Goal: Task Accomplishment & Management: Manage account settings

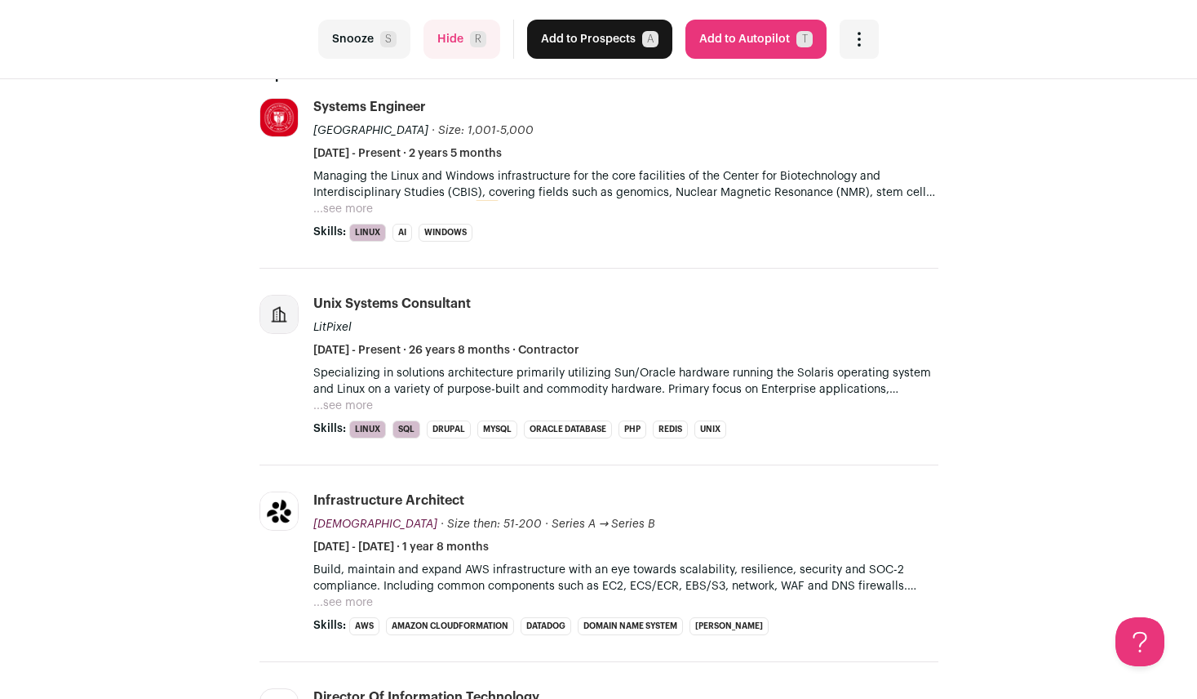
scroll to position [408, 0]
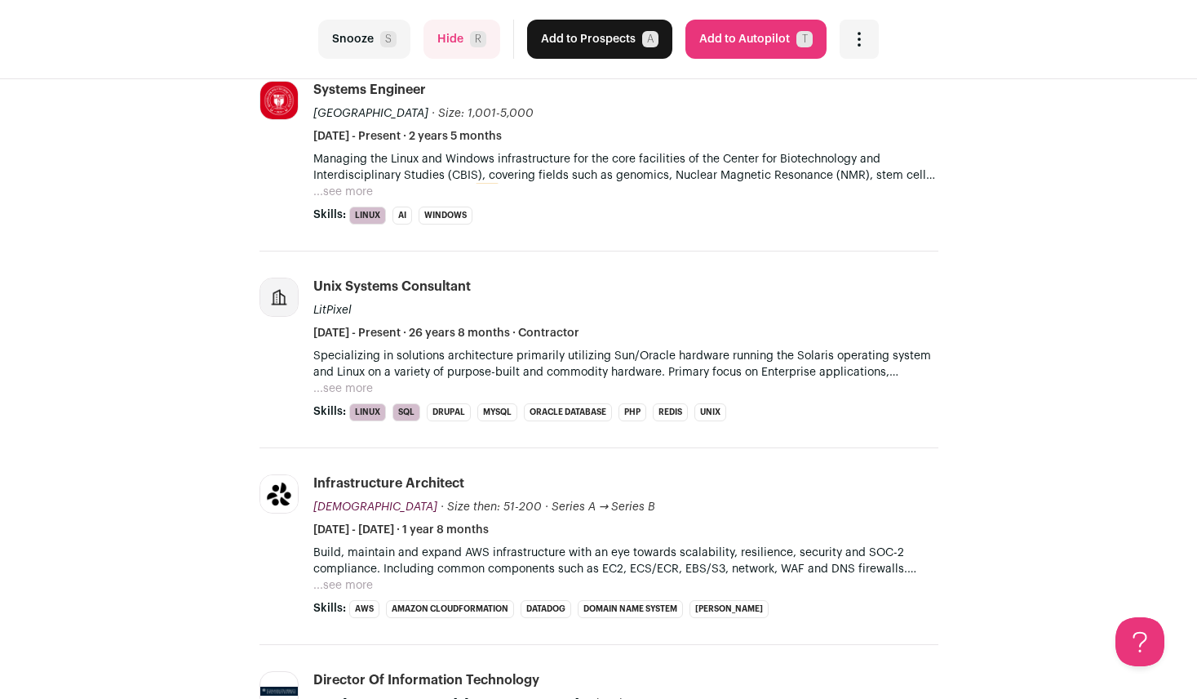
click at [353, 187] on button "...see more" at bounding box center [343, 192] width 60 height 16
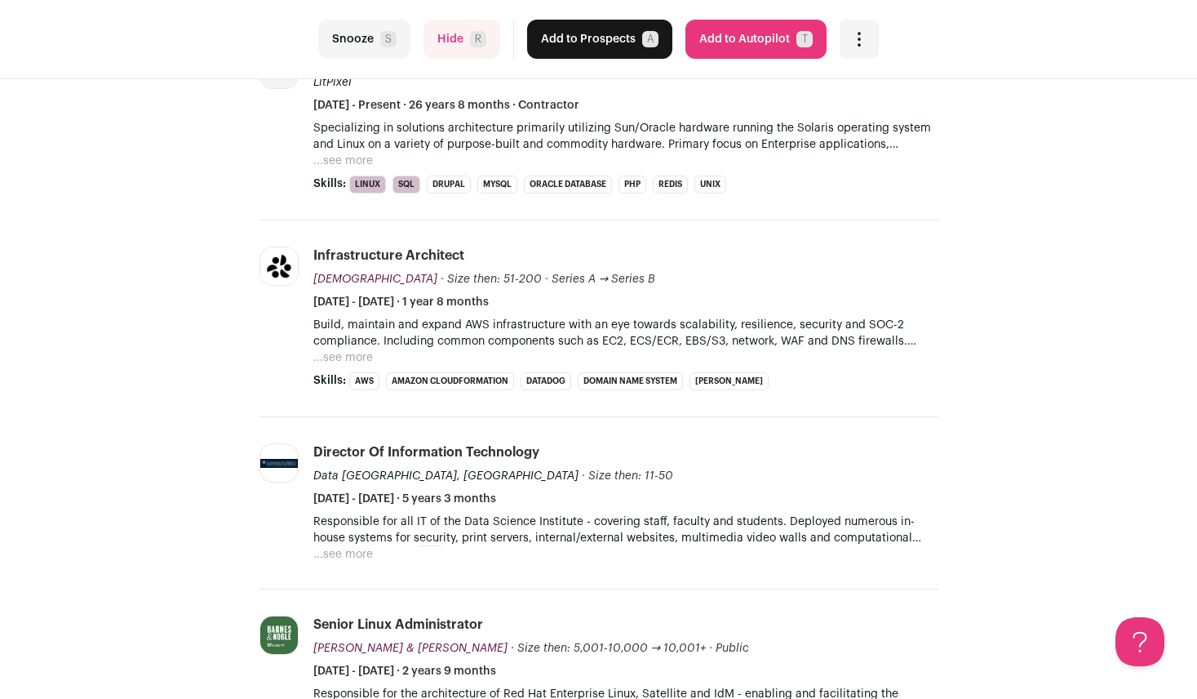
scroll to position [653, 0]
click at [352, 357] on button "...see more" at bounding box center [343, 356] width 60 height 16
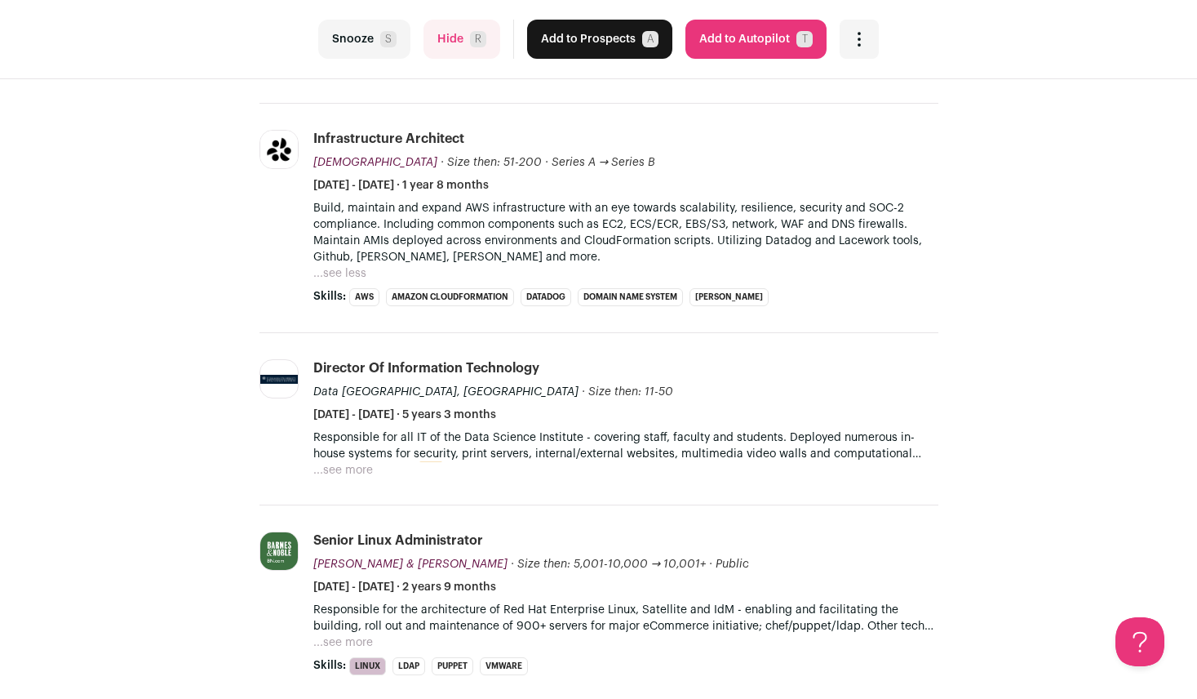
scroll to position [816, 0]
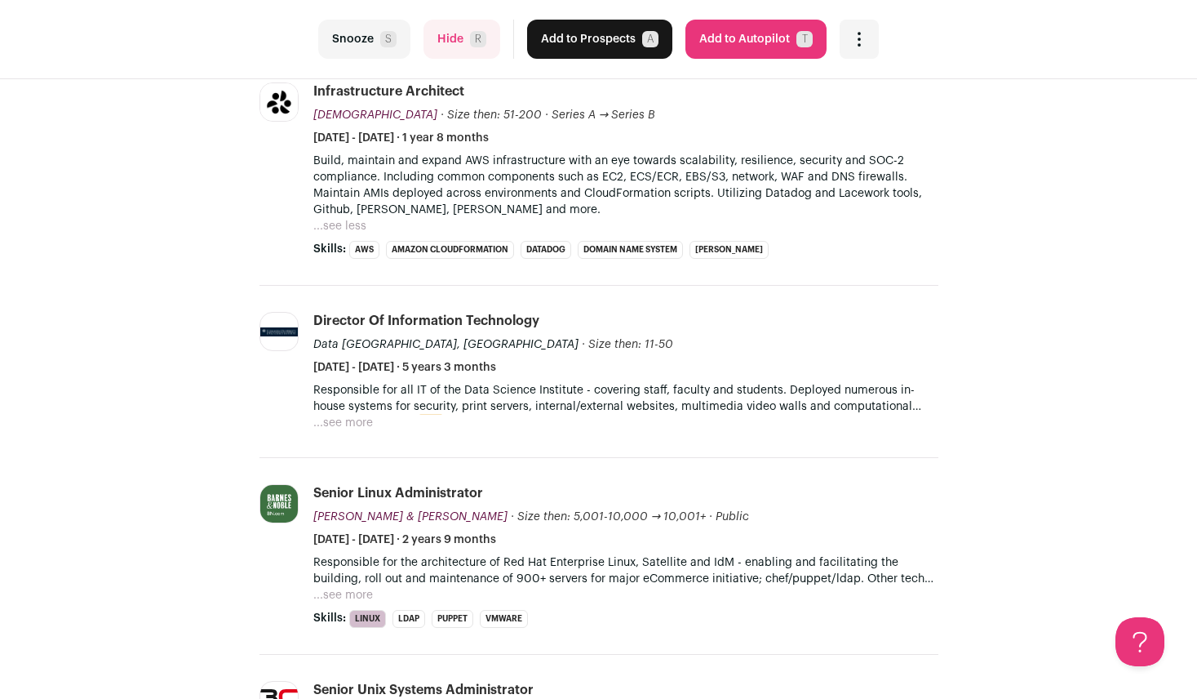
drag, startPoint x: 264, startPoint y: 381, endPoint x: 205, endPoint y: 392, distance: 59.7
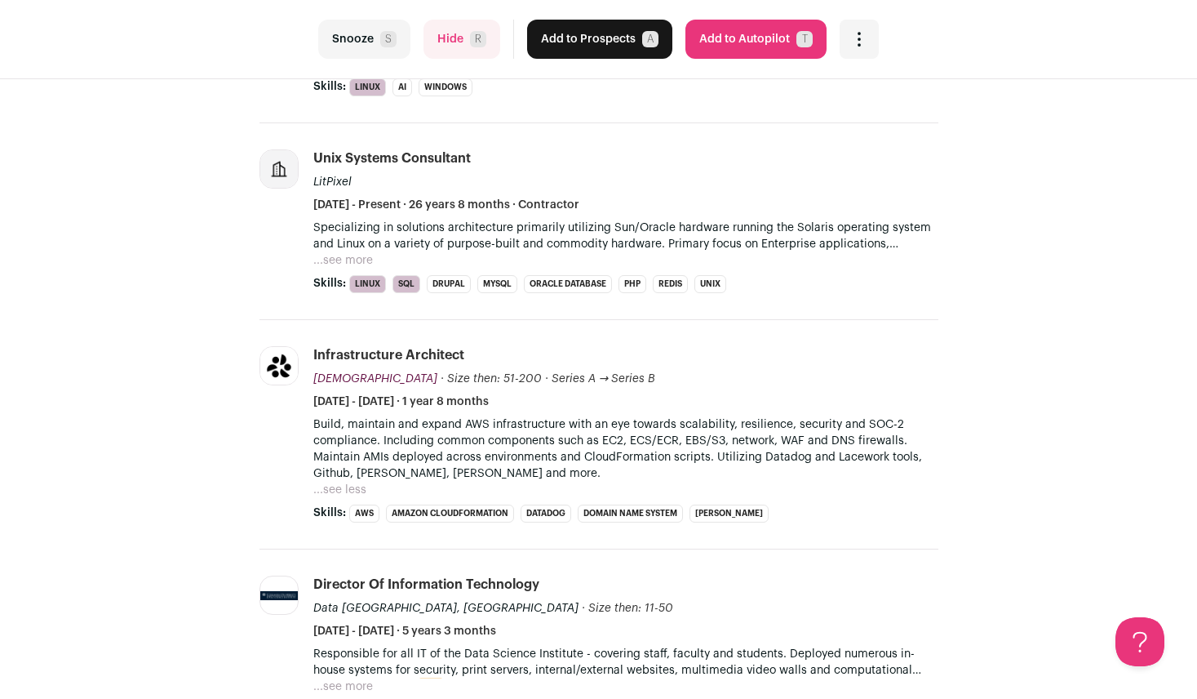
scroll to position [408, 0]
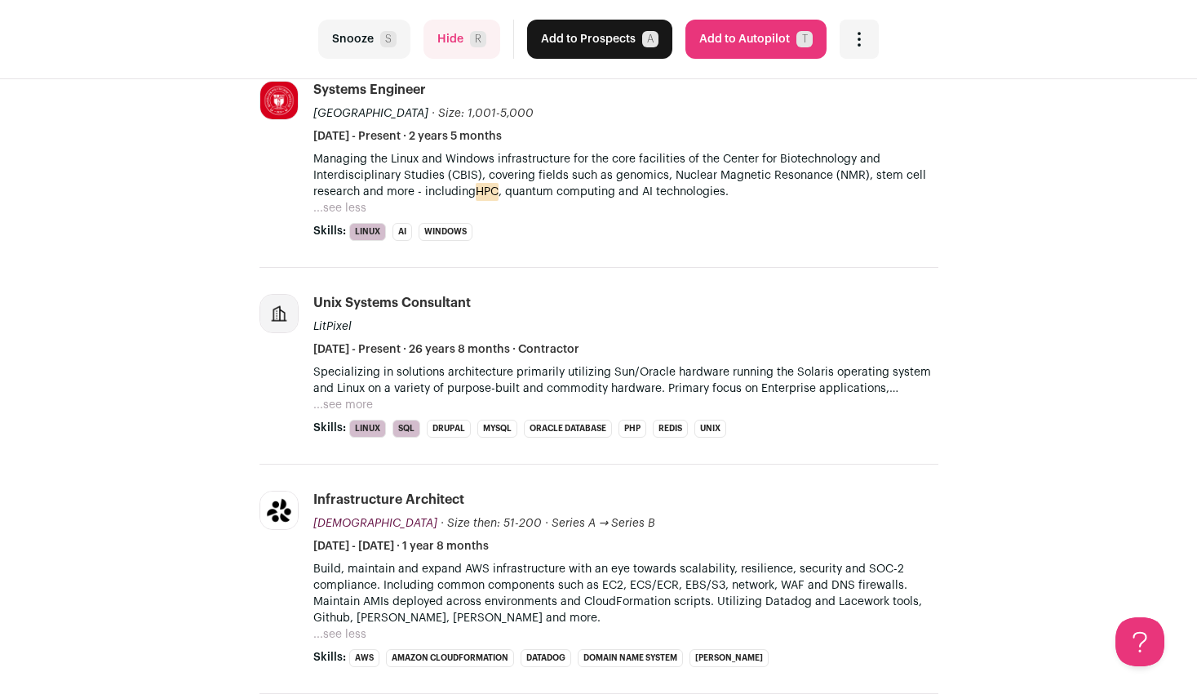
click at [392, 47] on button "Snooze S" at bounding box center [364, 39] width 92 height 39
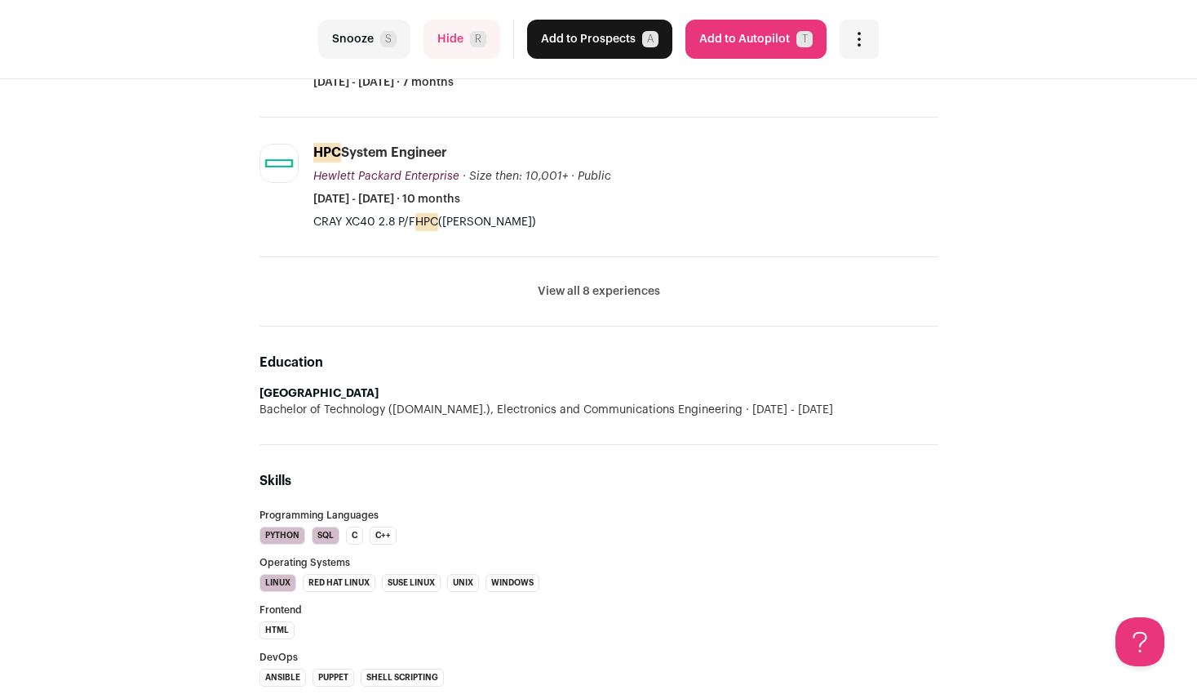
scroll to position [571, 0]
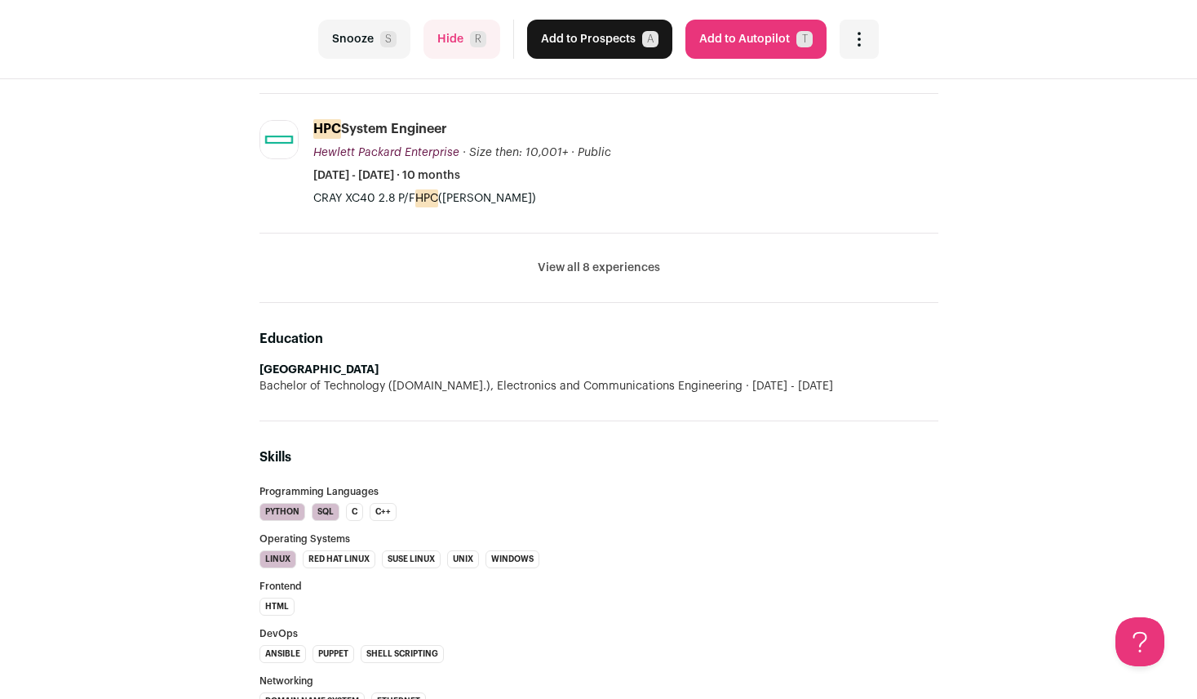
click at [645, 276] on button "View all 8 experiences" at bounding box center [599, 267] width 122 height 16
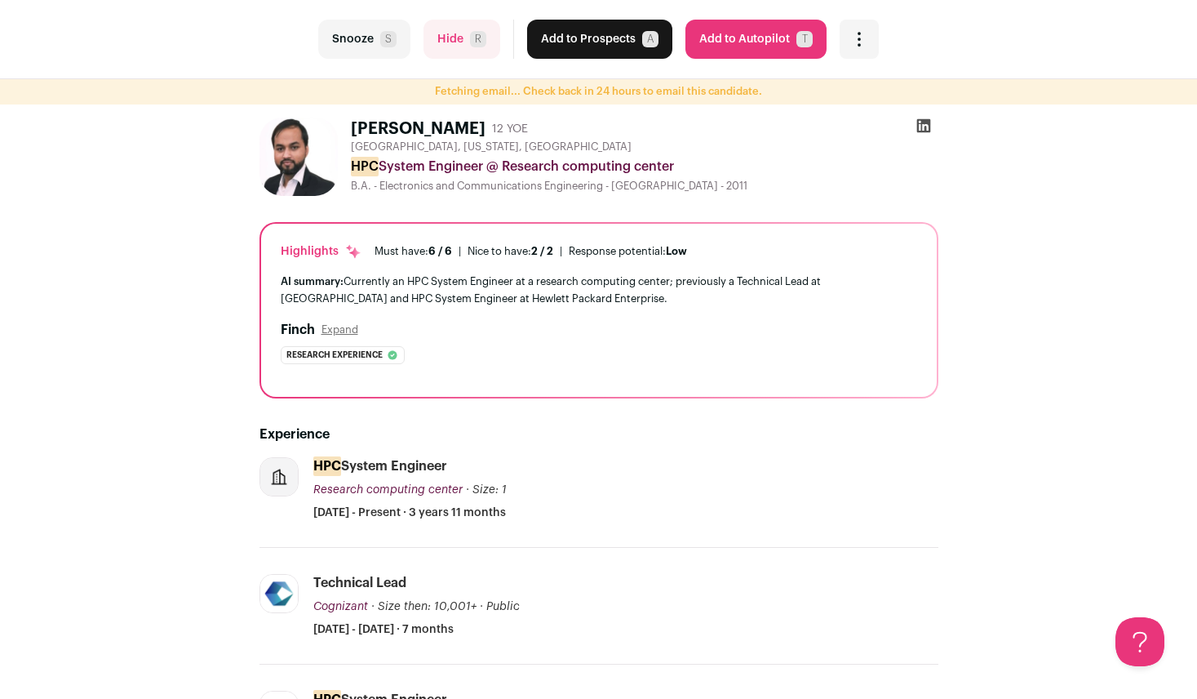
scroll to position [0, 0]
click at [590, 46] on button "Add to Prospects A" at bounding box center [599, 39] width 145 height 39
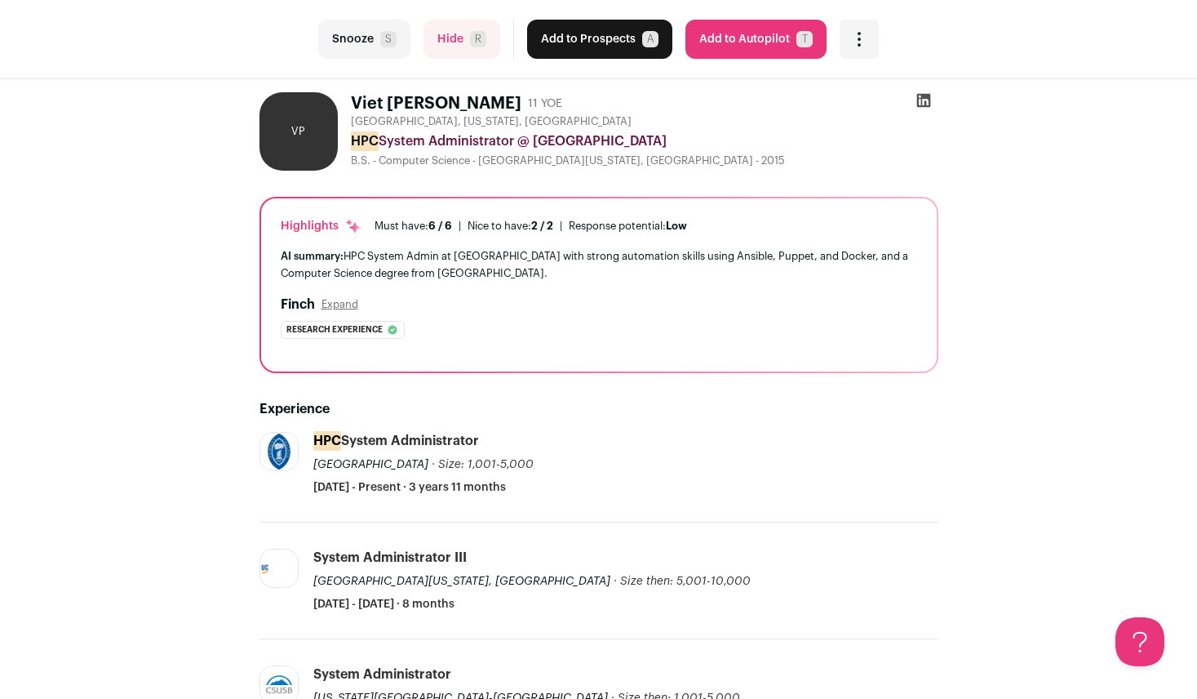
click at [595, 54] on button "Add to Prospects A" at bounding box center [599, 39] width 145 height 39
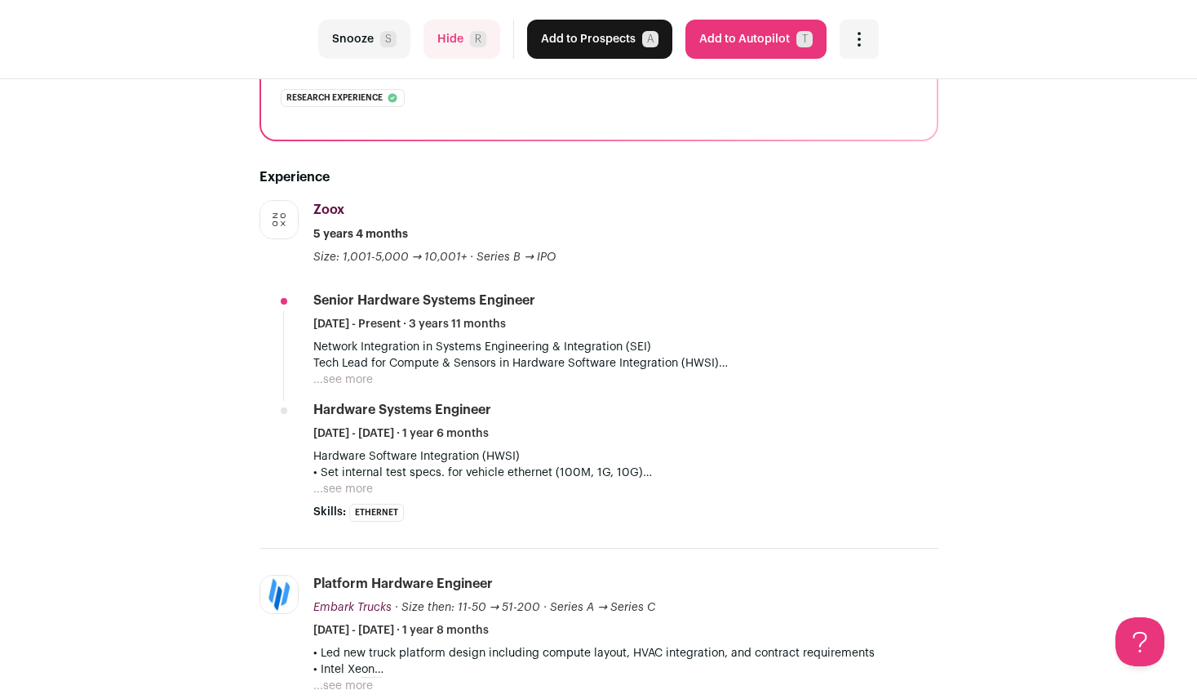
scroll to position [245, 0]
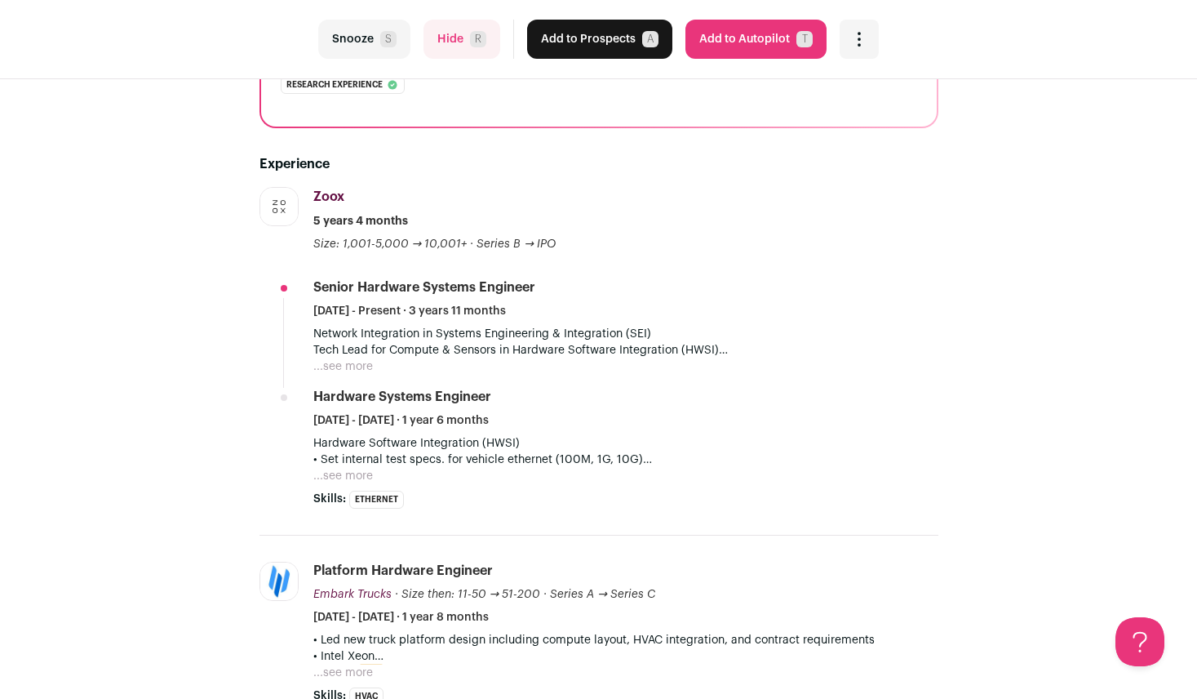
click at [476, 43] on span "R" at bounding box center [478, 39] width 16 height 16
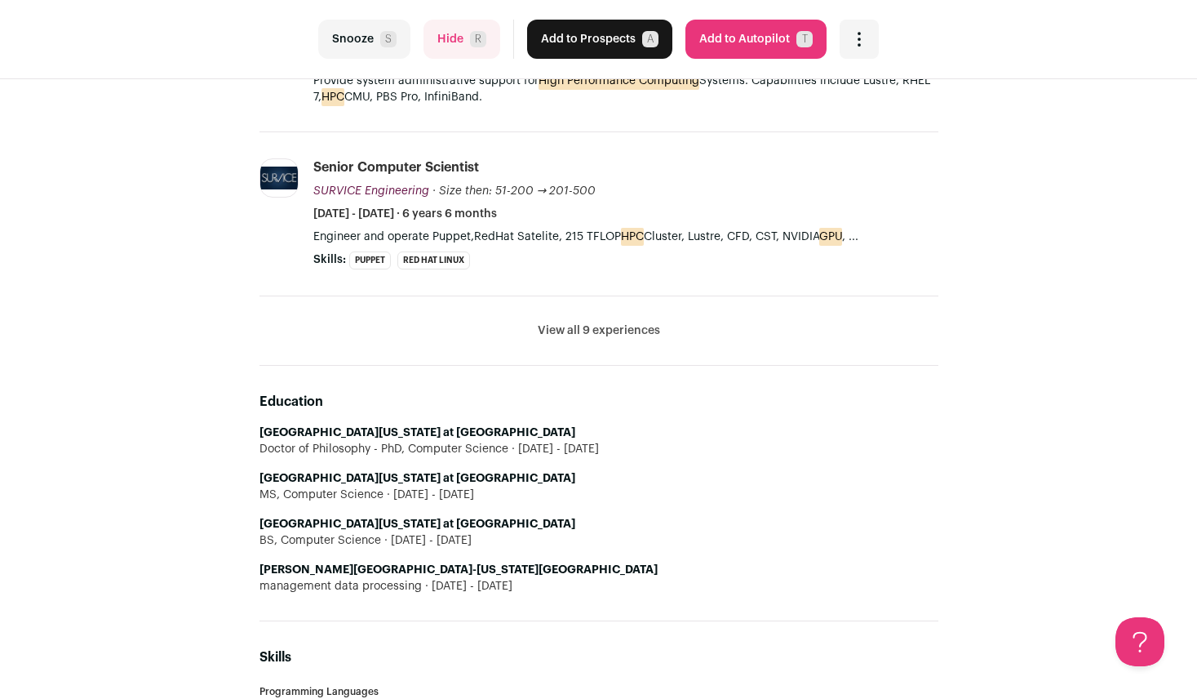
scroll to position [653, 0]
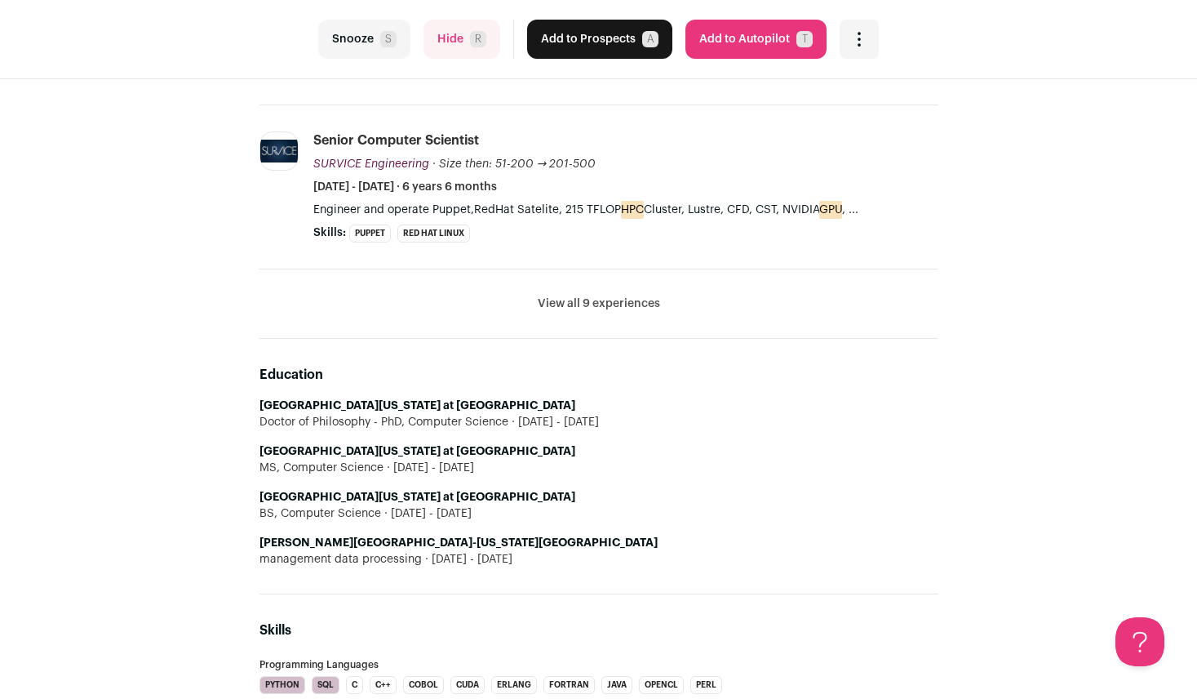
click at [579, 311] on button "View all 9 experiences" at bounding box center [599, 303] width 122 height 16
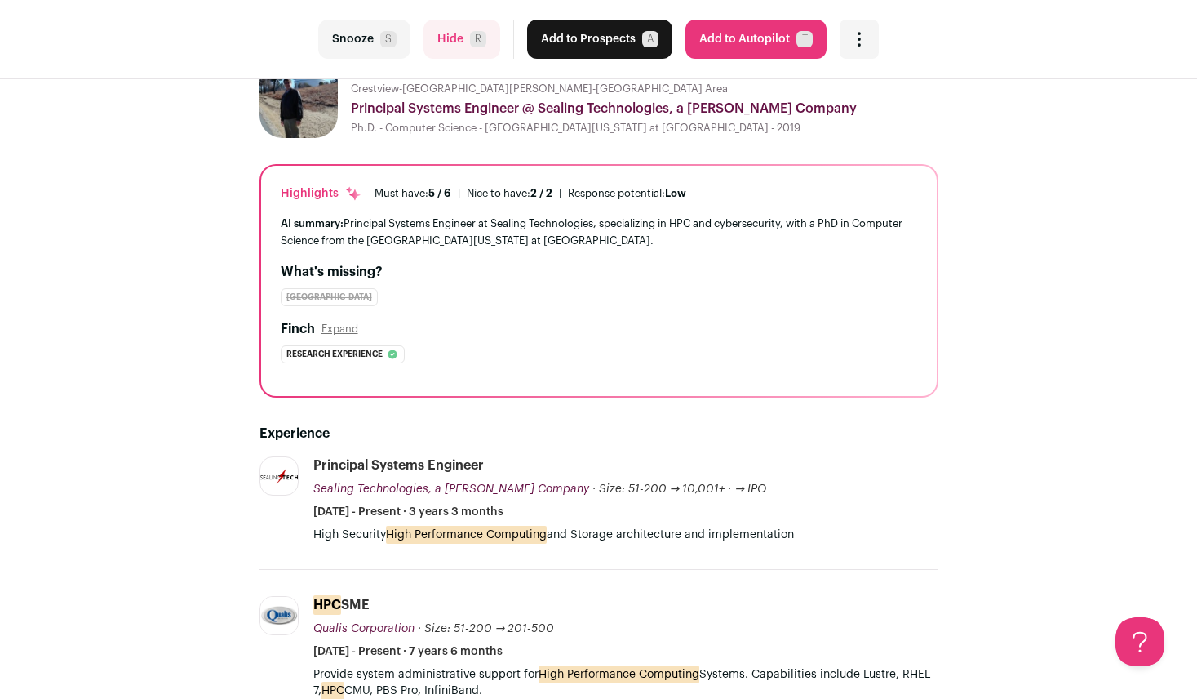
scroll to position [0, 0]
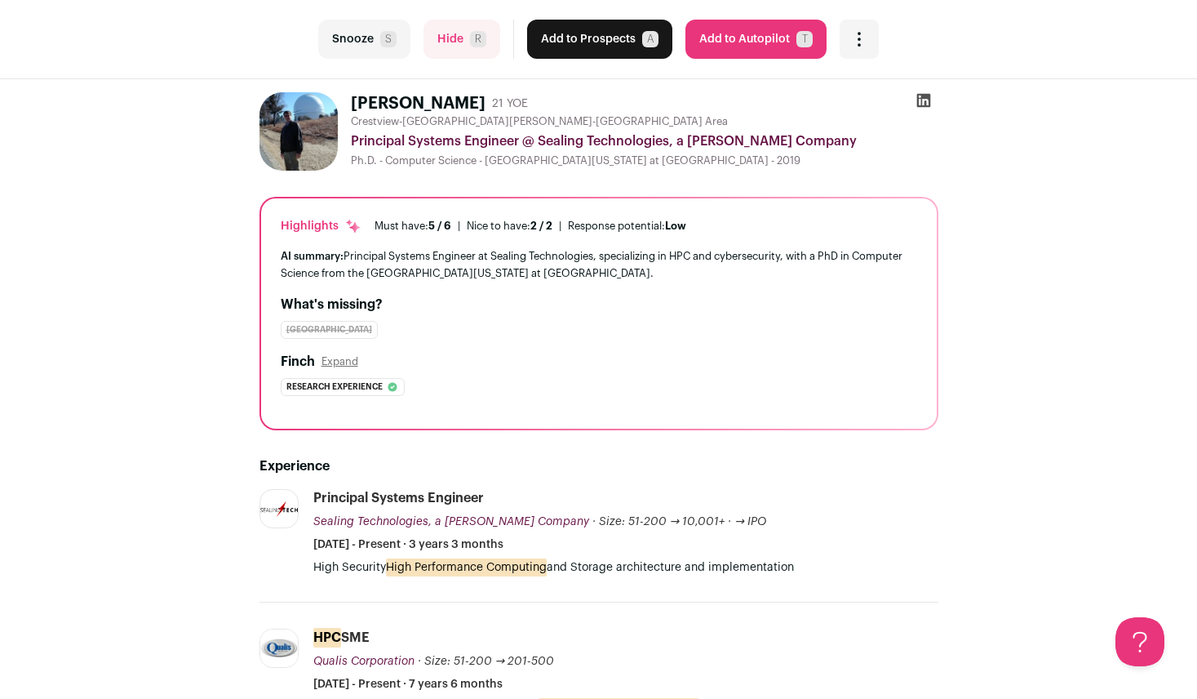
click at [619, 51] on button "Add to Prospects A" at bounding box center [599, 39] width 145 height 39
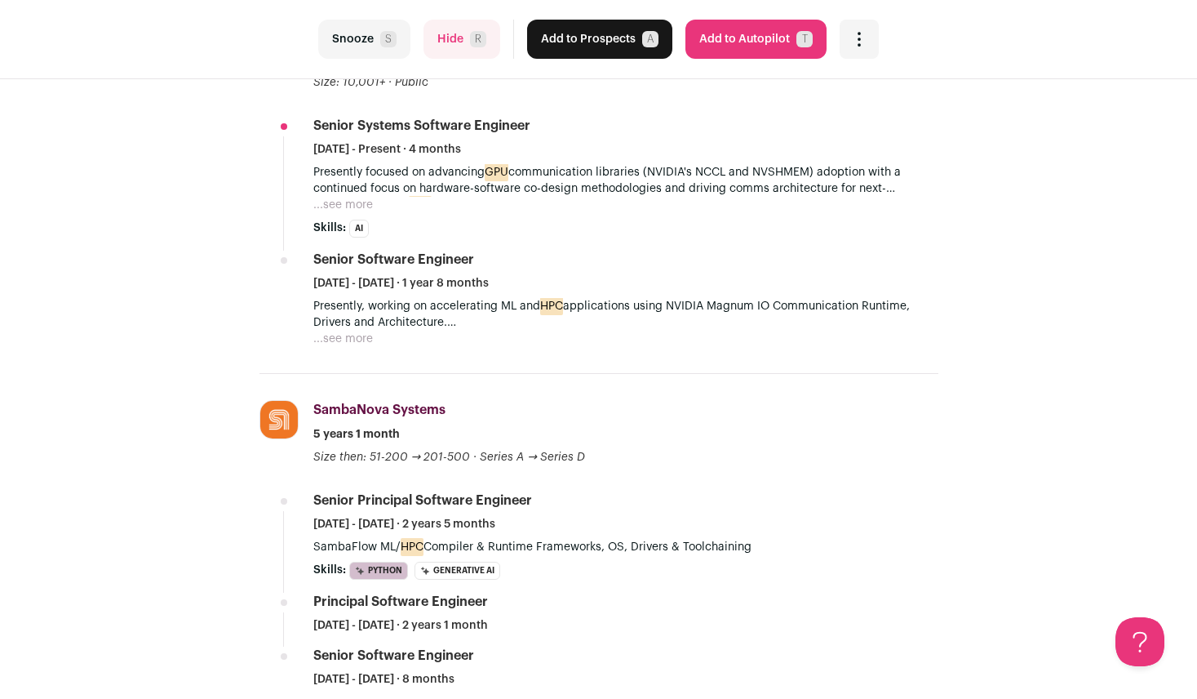
scroll to position [408, 0]
click at [463, 51] on button "Hide R" at bounding box center [462, 39] width 77 height 39
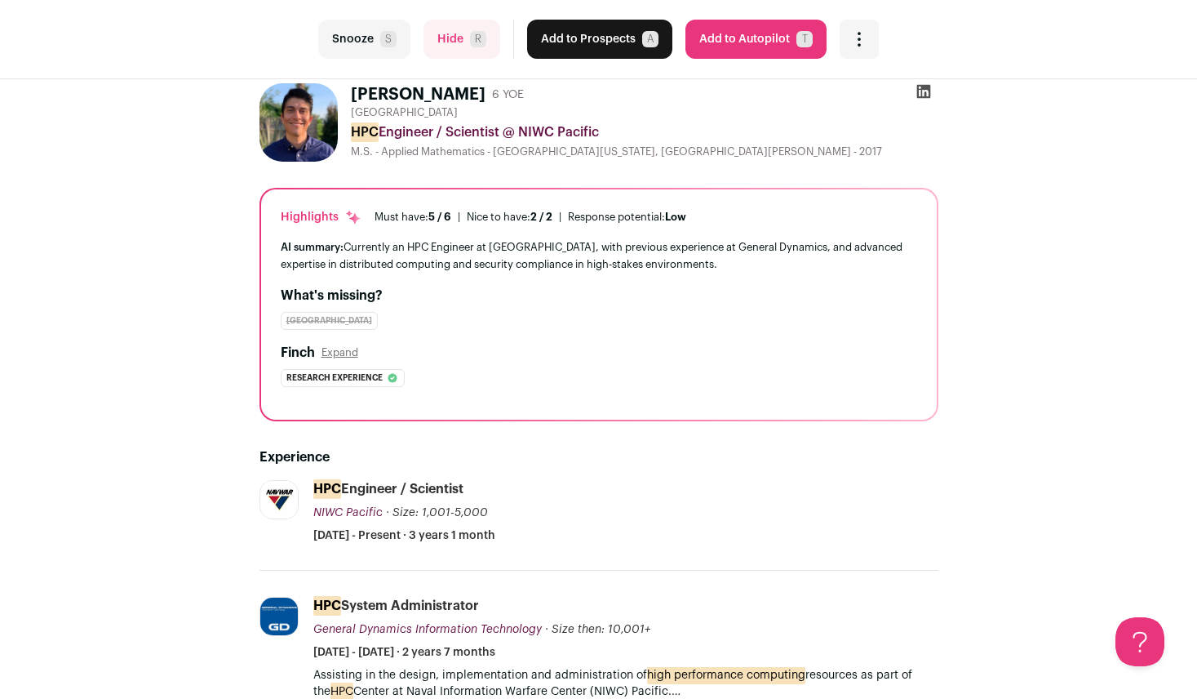
scroll to position [0, 0]
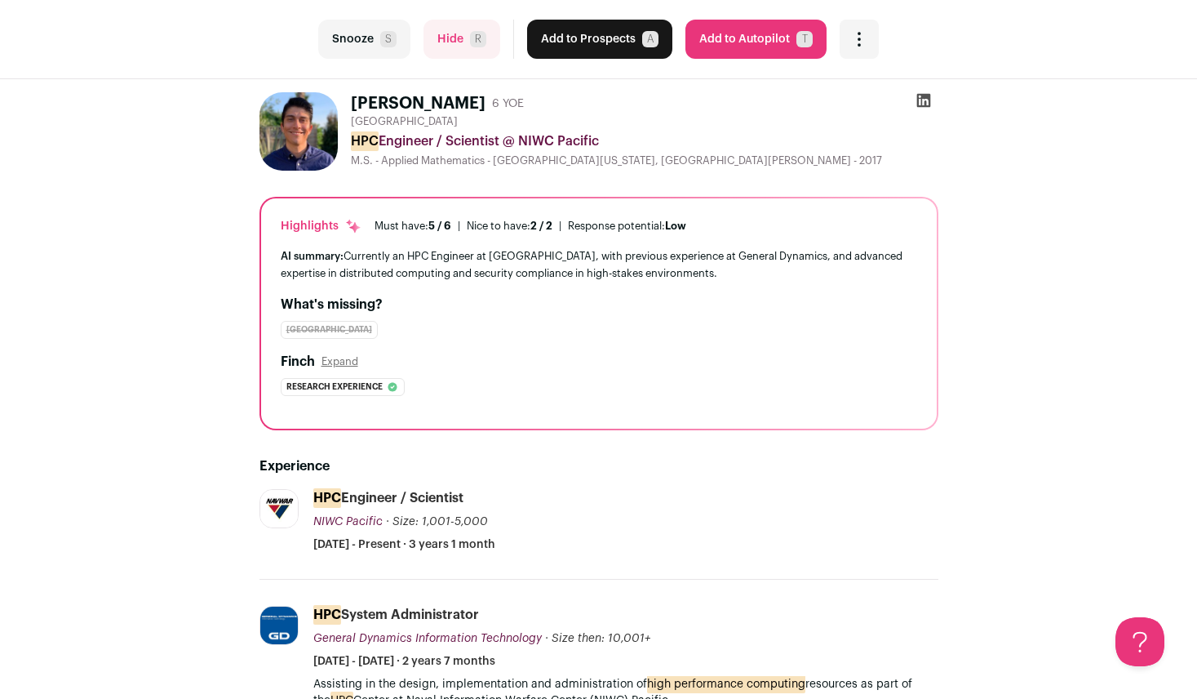
click at [601, 34] on button "Add to Prospects A" at bounding box center [599, 39] width 145 height 39
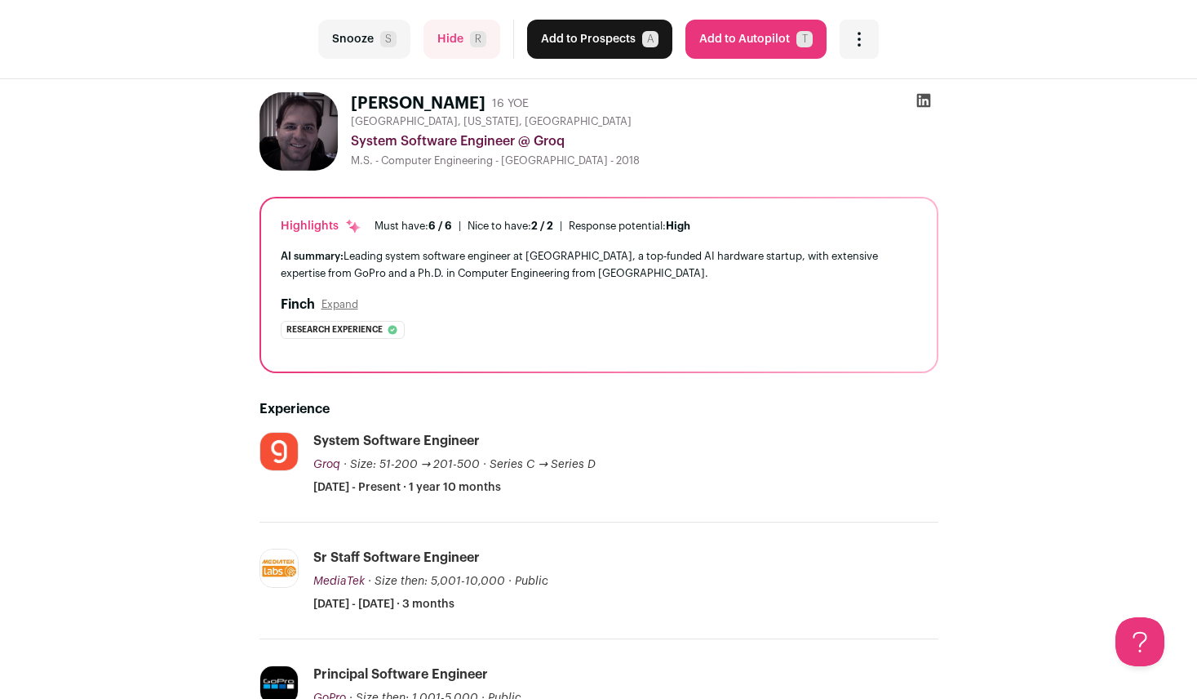
click at [488, 38] on button "Hide R" at bounding box center [462, 39] width 77 height 39
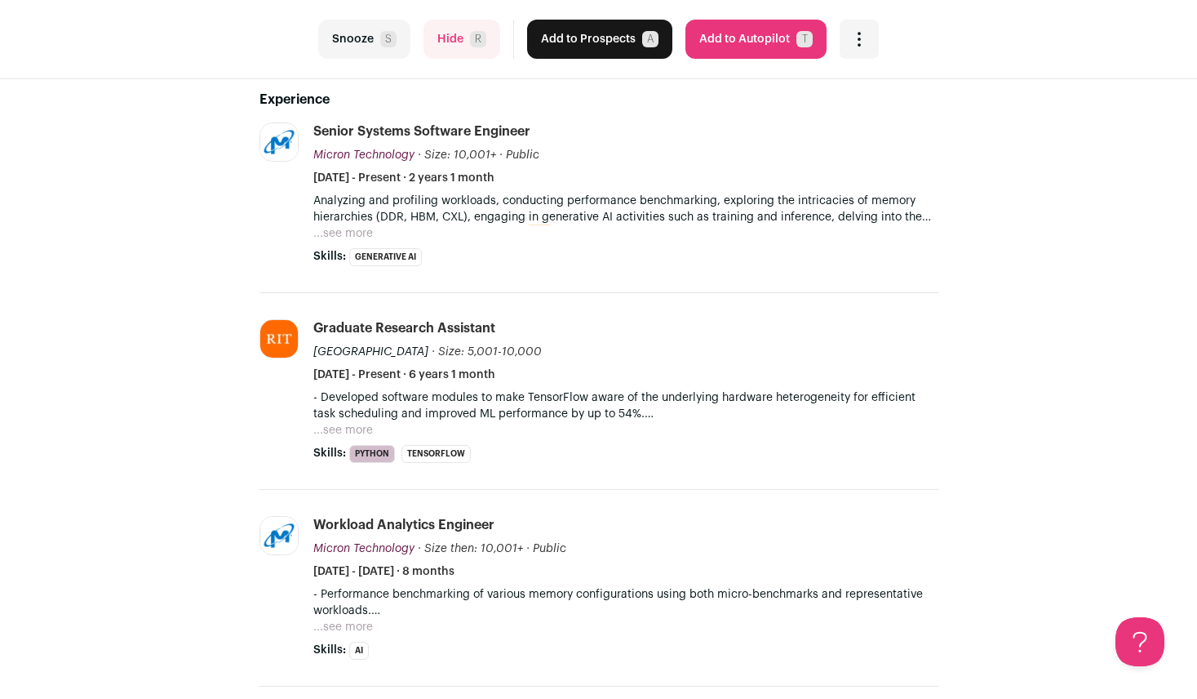
scroll to position [326, 0]
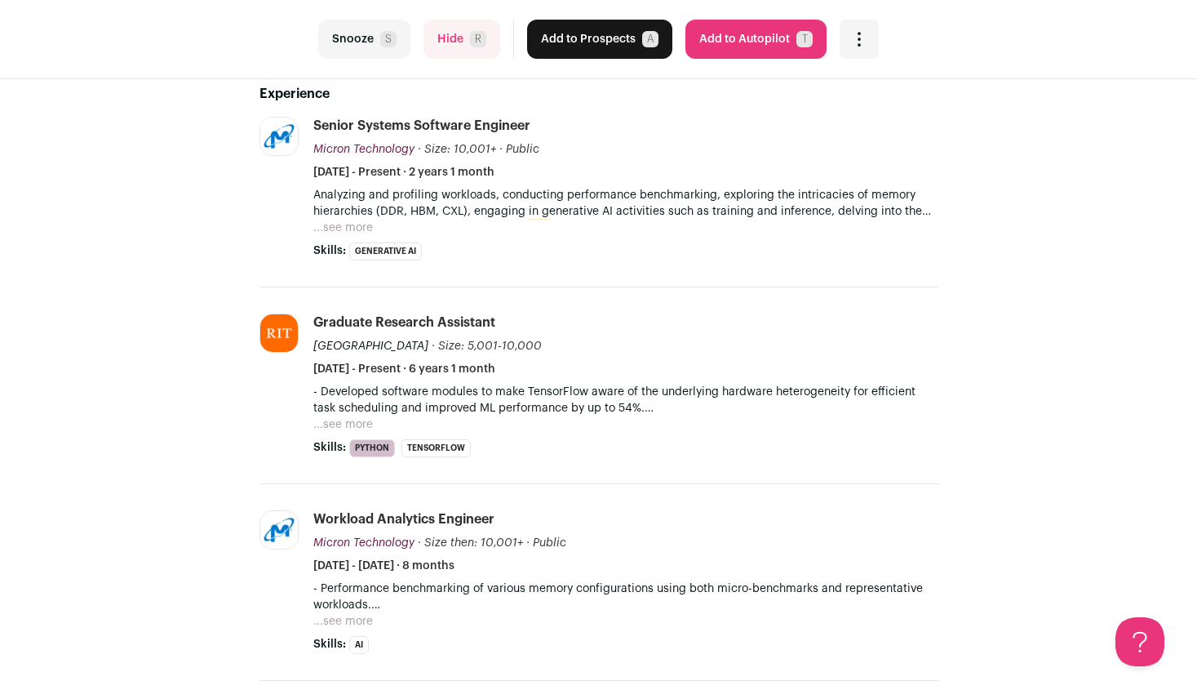
click at [352, 233] on button "...see more" at bounding box center [343, 228] width 60 height 16
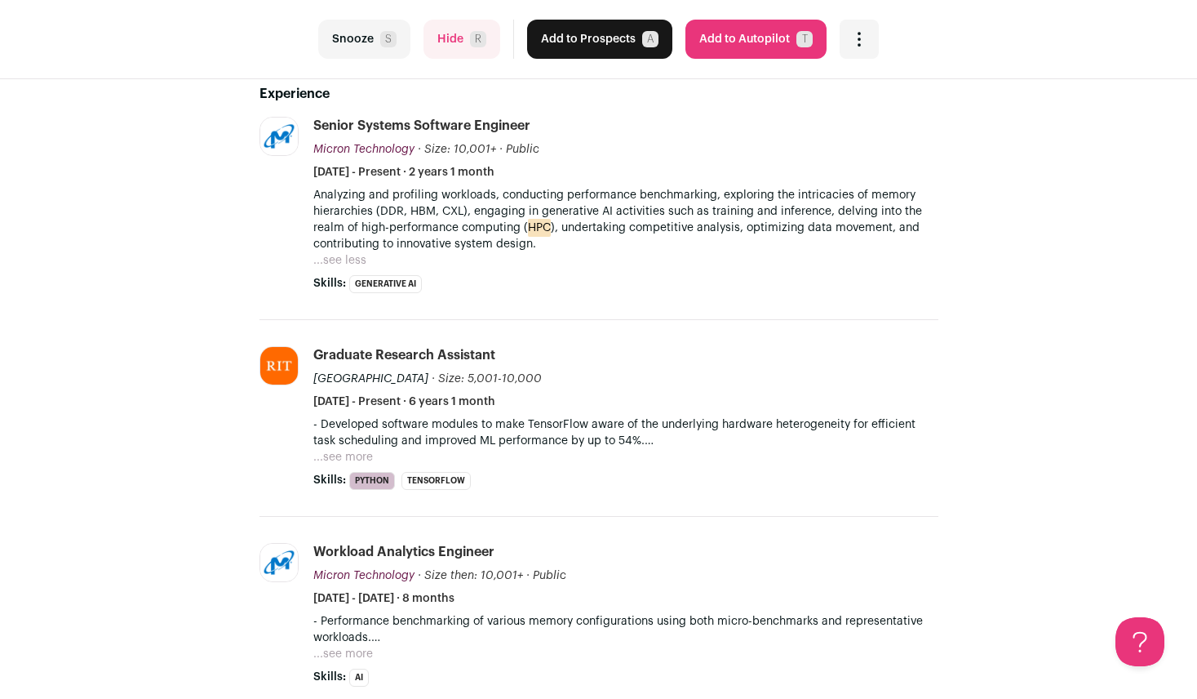
click at [471, 52] on button "Hide R" at bounding box center [462, 39] width 77 height 39
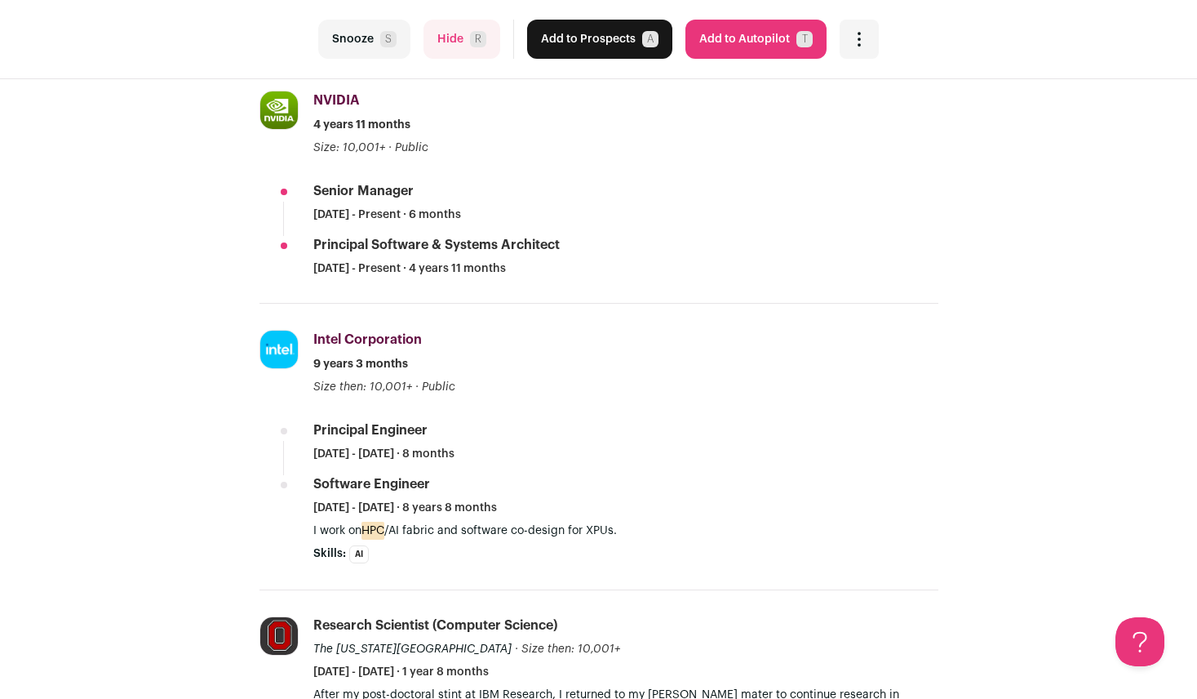
click at [463, 56] on button "Hide R" at bounding box center [462, 39] width 77 height 39
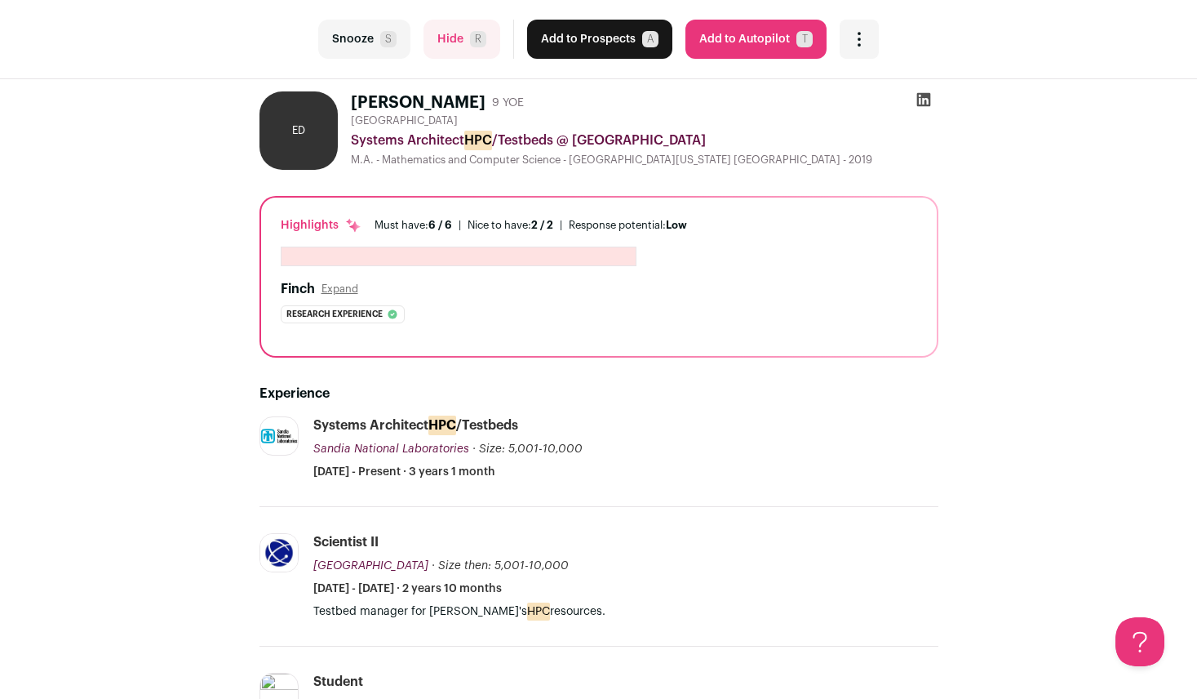
scroll to position [0, 0]
click at [589, 39] on button "Add to Prospects A" at bounding box center [599, 39] width 145 height 39
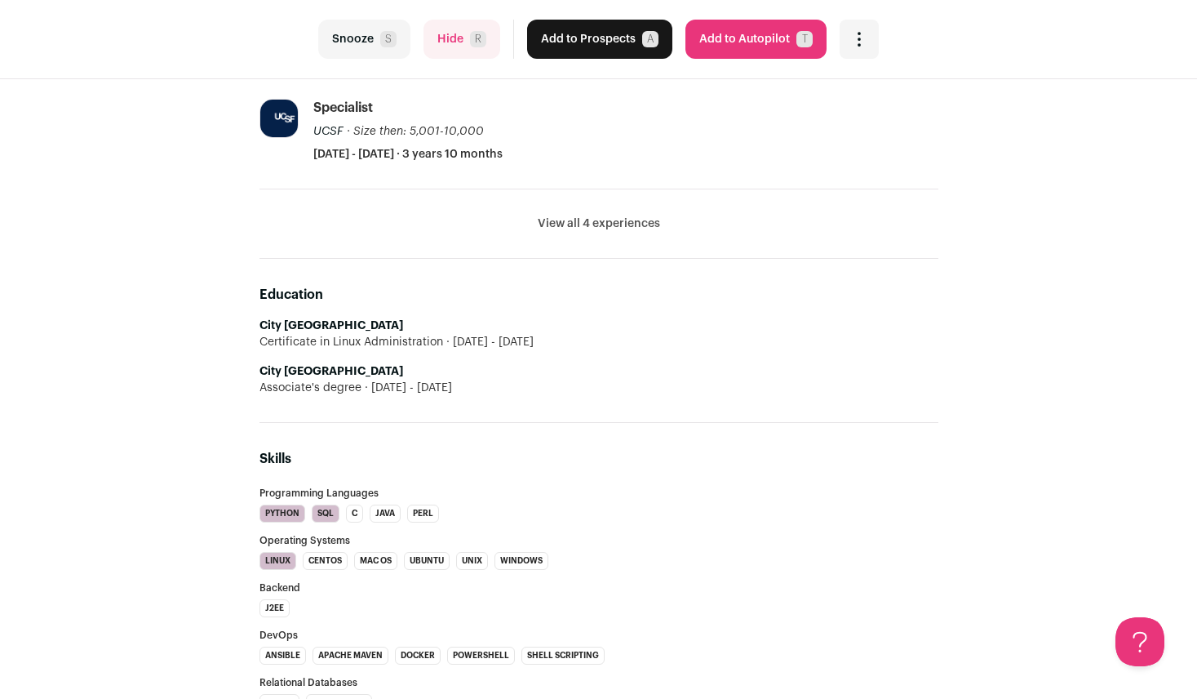
scroll to position [816, 0]
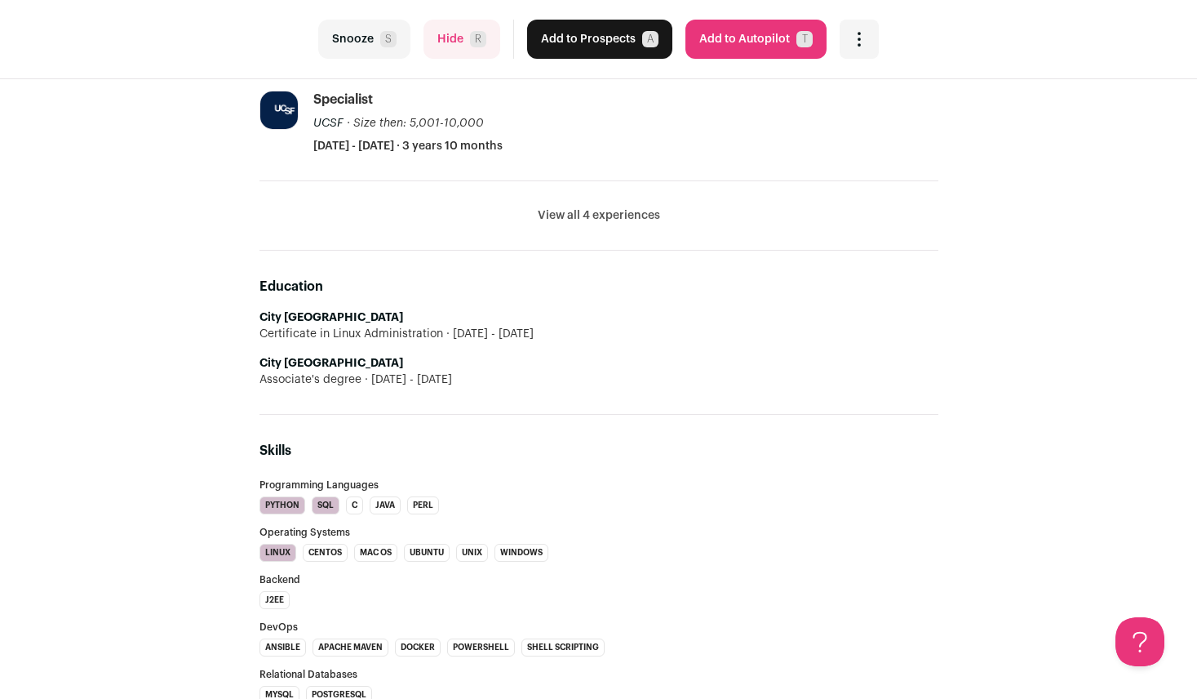
click at [624, 212] on button "View all 4 experiences" at bounding box center [599, 215] width 122 height 16
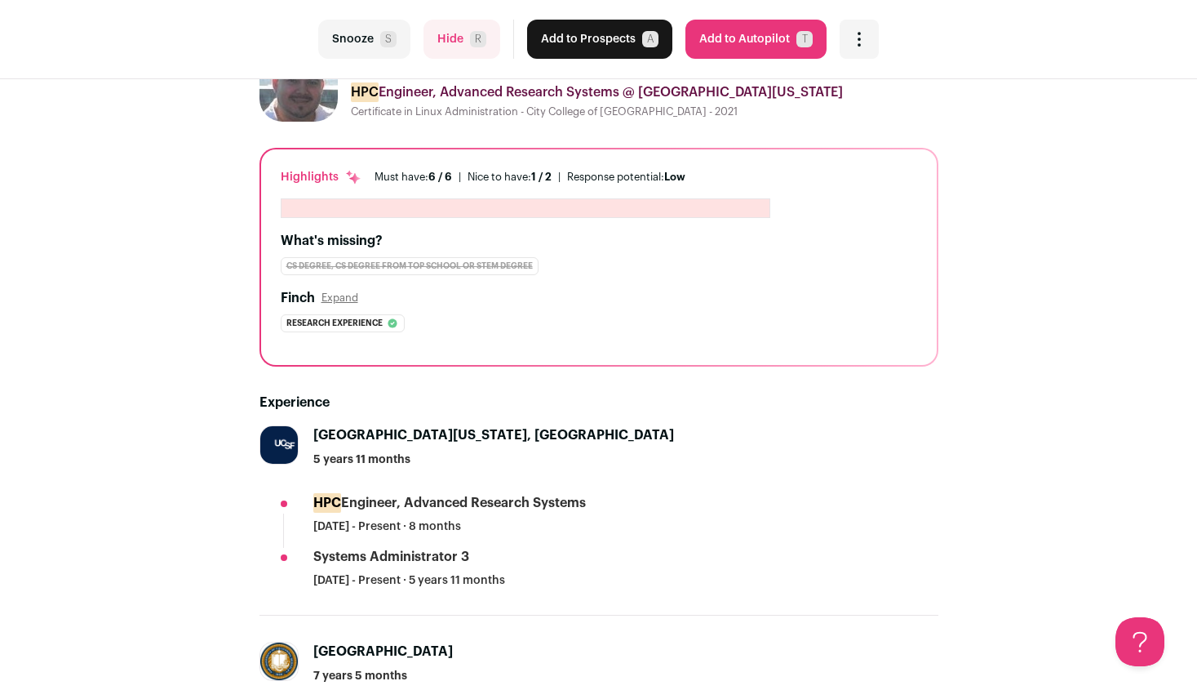
scroll to position [0, 0]
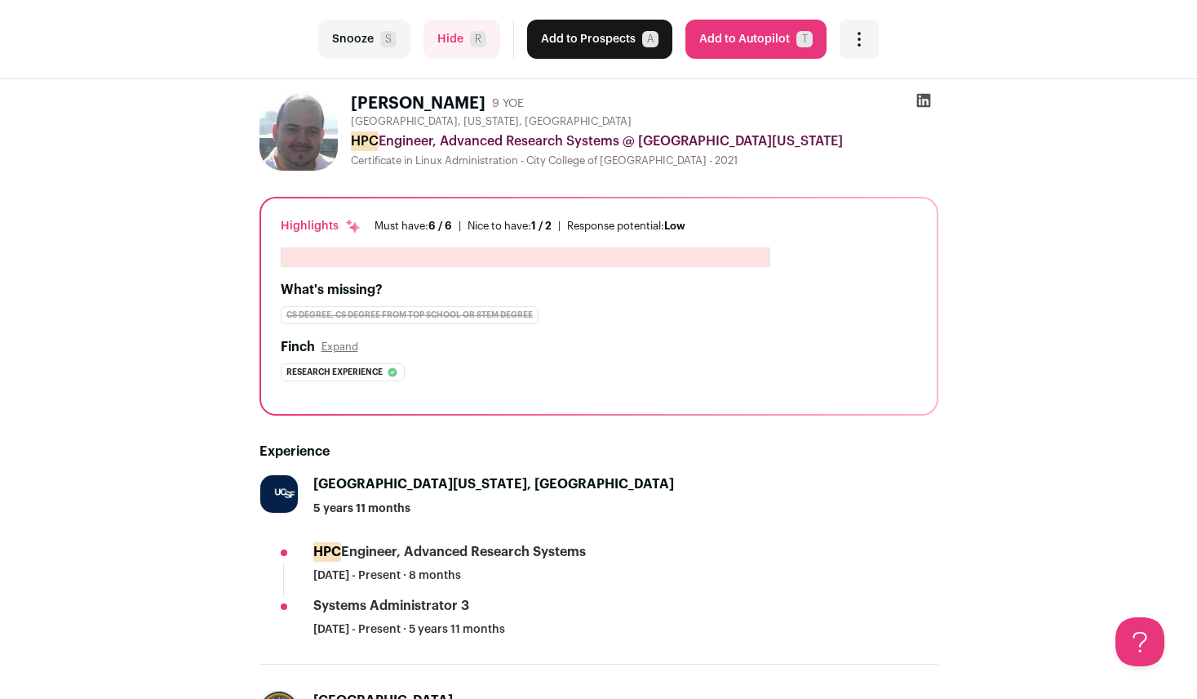
click at [633, 50] on button "Add to Prospects A" at bounding box center [599, 39] width 145 height 39
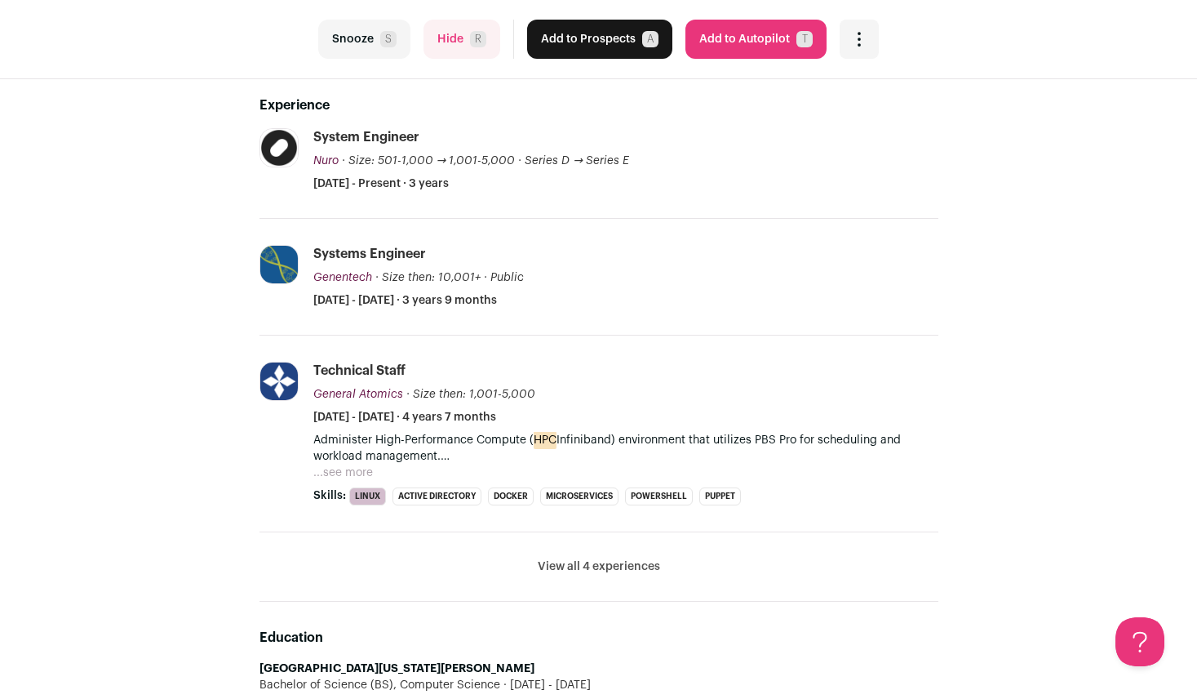
scroll to position [326, 0]
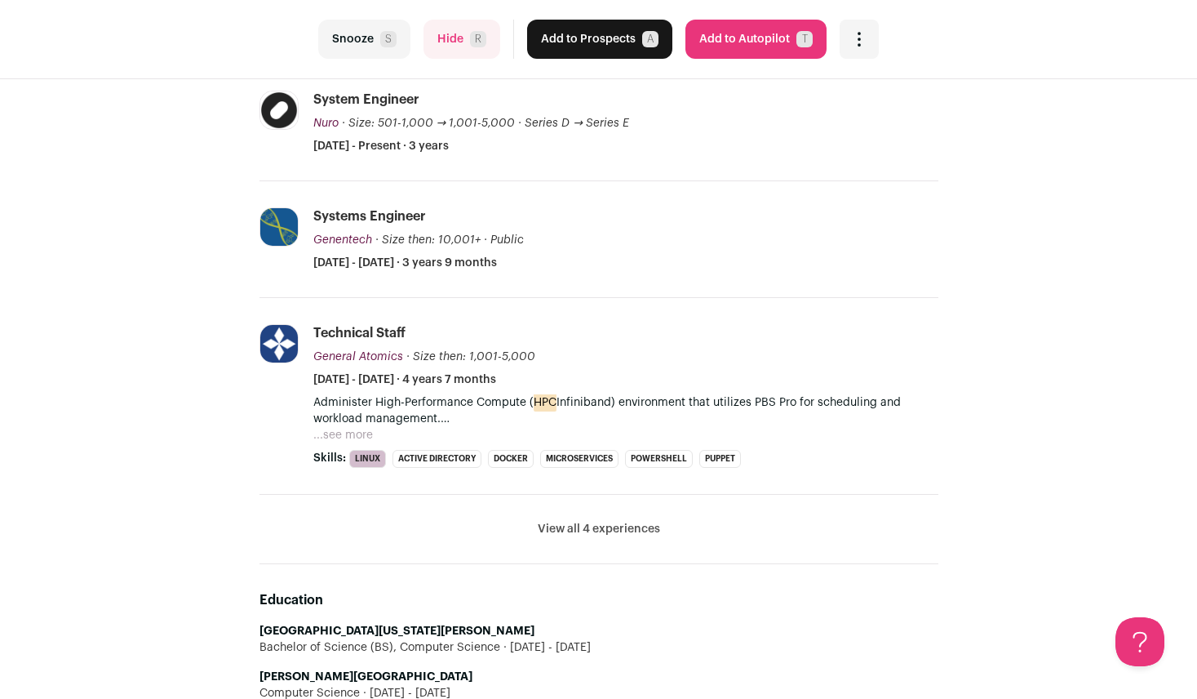
click at [344, 426] on div "Administer High-Performance Compute ( HPC Infiniband) environment that utilizes…" at bounding box center [625, 418] width 625 height 49
click at [348, 437] on button "...see more" at bounding box center [343, 435] width 60 height 16
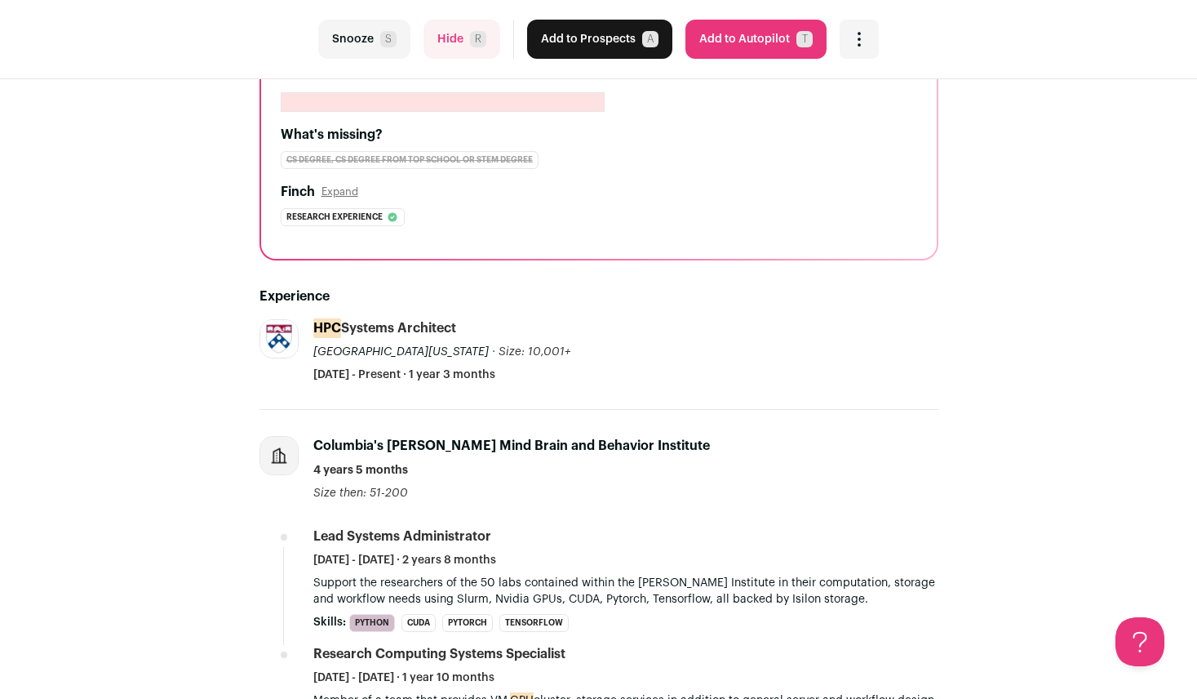
scroll to position [0, 0]
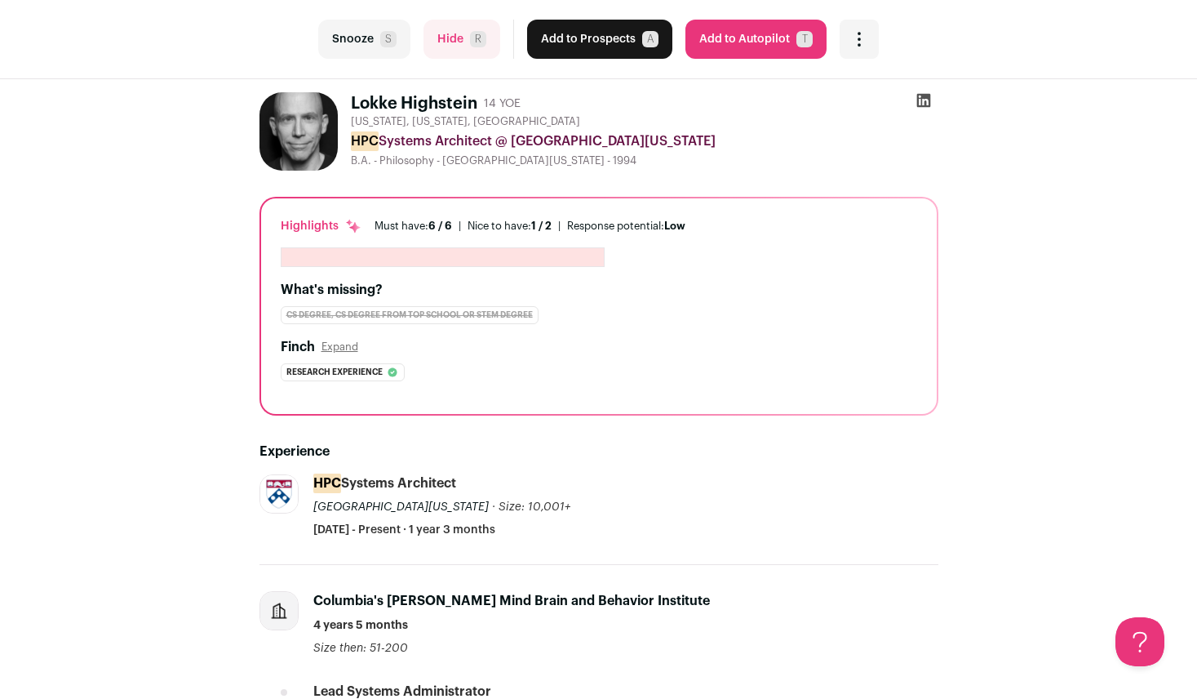
click at [615, 52] on button "Add to Prospects A" at bounding box center [599, 39] width 145 height 39
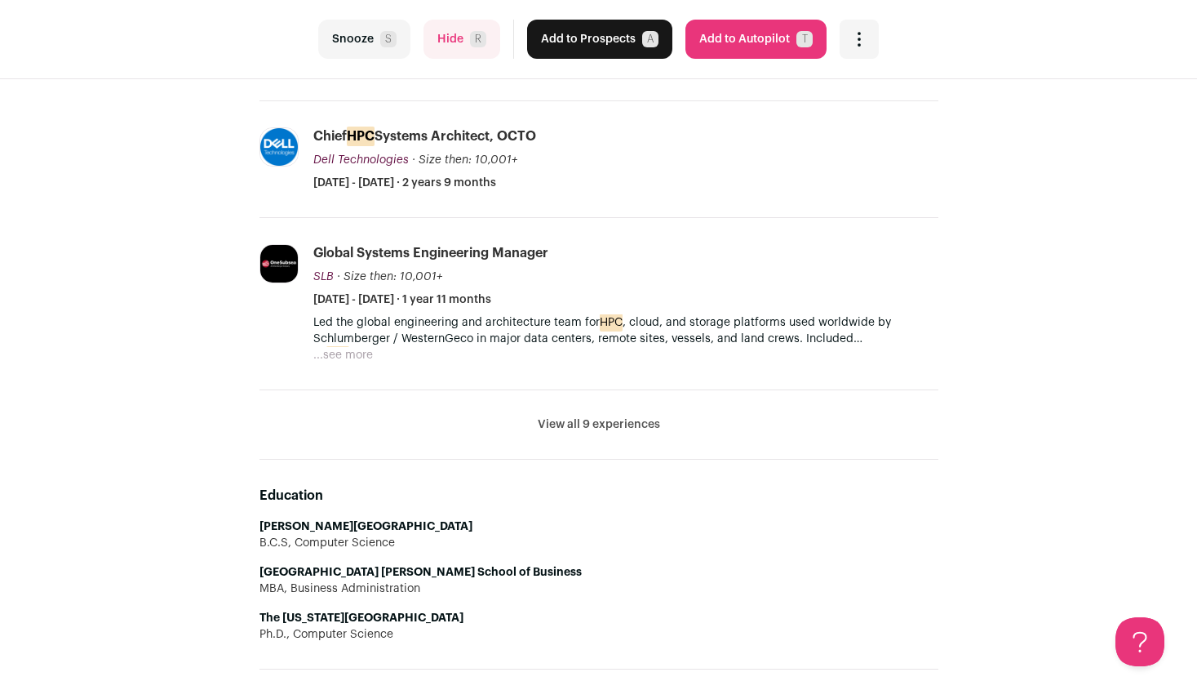
scroll to position [408, 0]
click at [565, 419] on button "View all 9 experiences" at bounding box center [599, 423] width 122 height 16
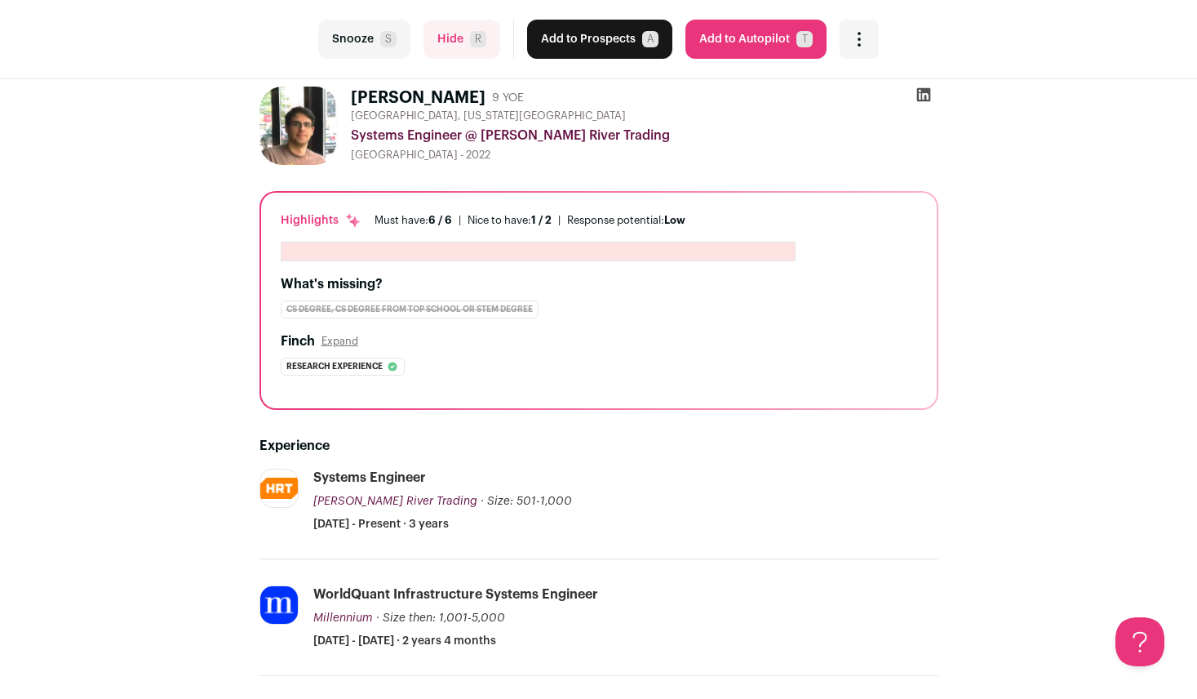
scroll to position [0, 0]
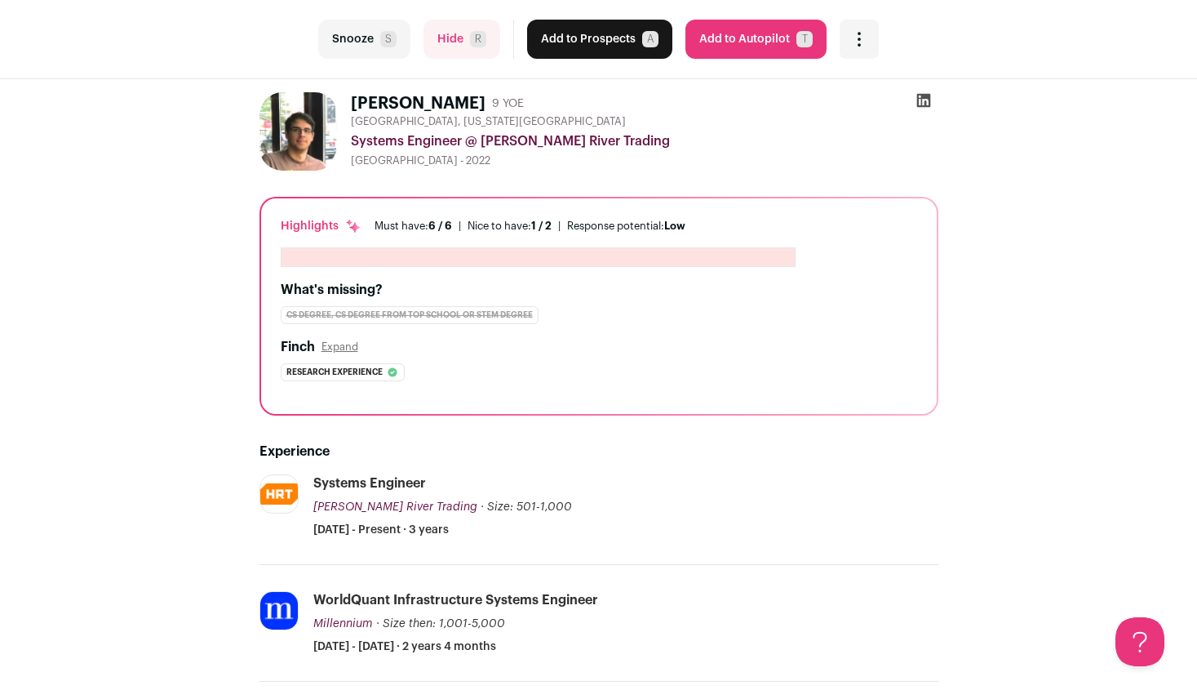
click at [627, 40] on button "Add to Prospects A" at bounding box center [599, 39] width 145 height 39
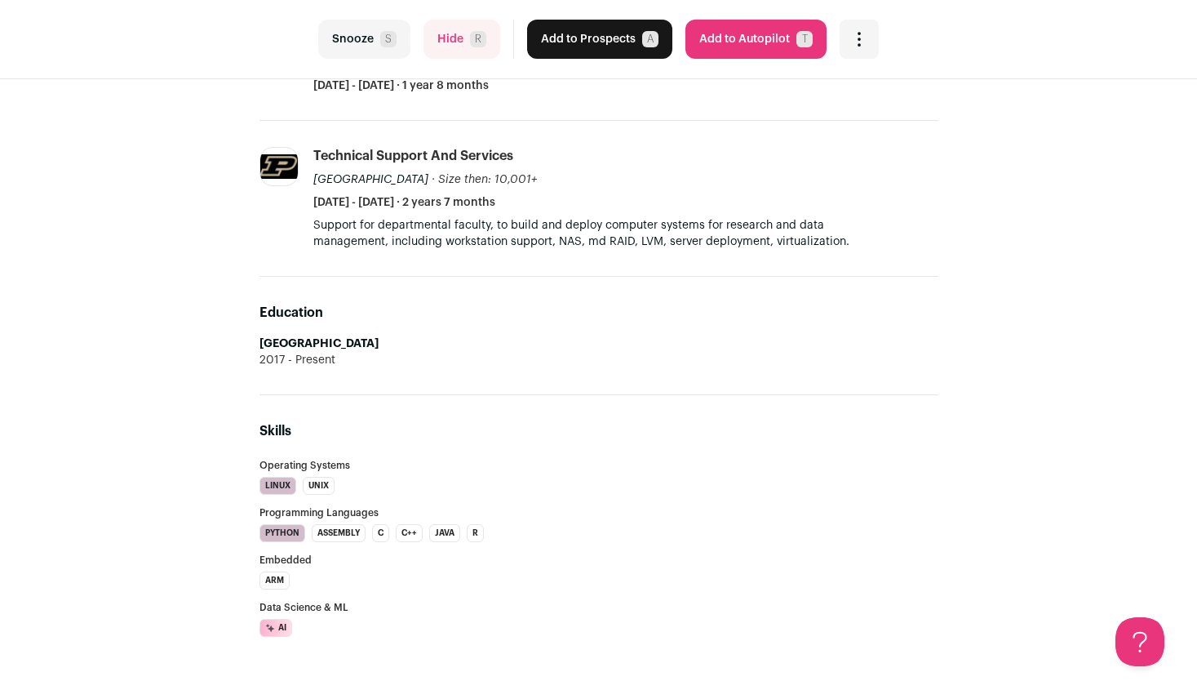
scroll to position [326, 0]
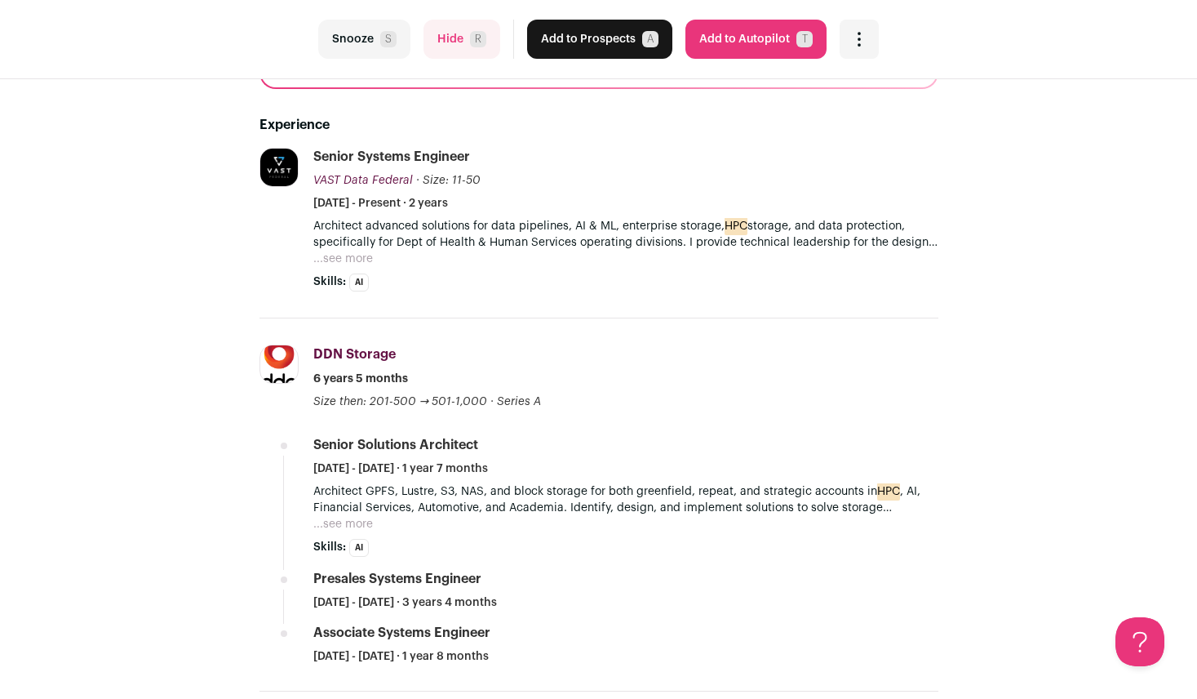
click at [340, 267] on li "Senior Systems Engineer VAST Data Federal VAST Data Federal [DOMAIN_NAME] Add t…" at bounding box center [625, 220] width 625 height 144
click at [347, 259] on button "...see more" at bounding box center [343, 259] width 60 height 16
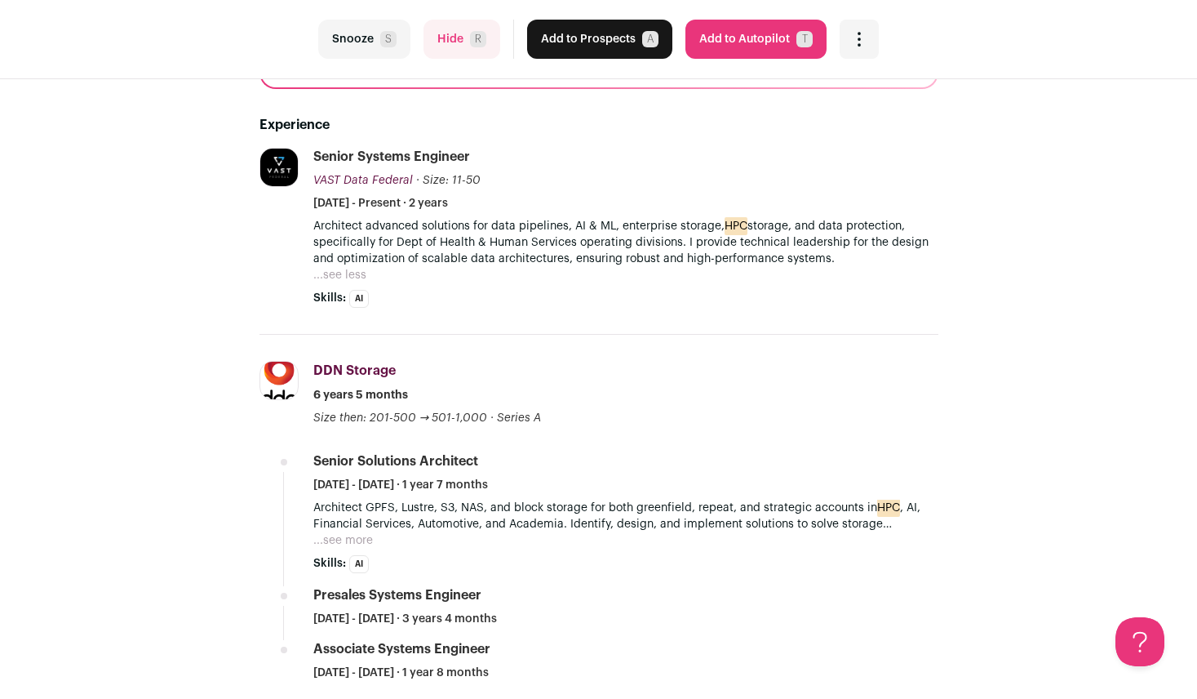
click at [348, 547] on button "...see more" at bounding box center [343, 540] width 60 height 16
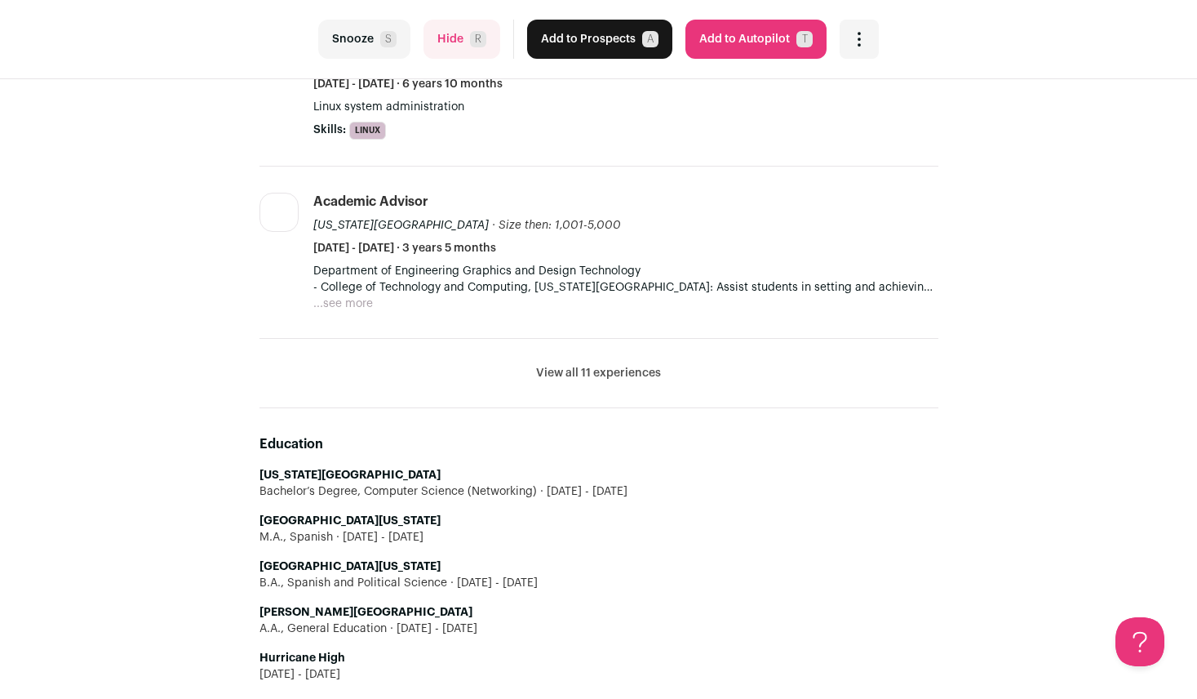
scroll to position [571, 0]
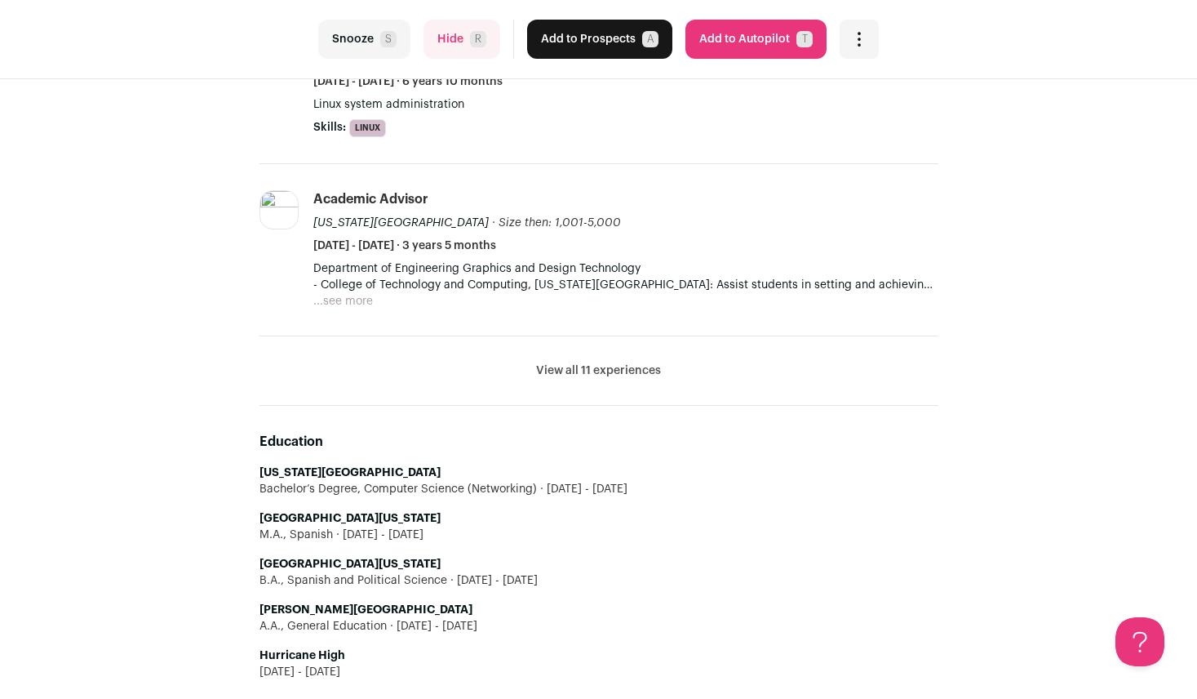
click at [579, 375] on button "View all 11 experiences" at bounding box center [598, 370] width 125 height 16
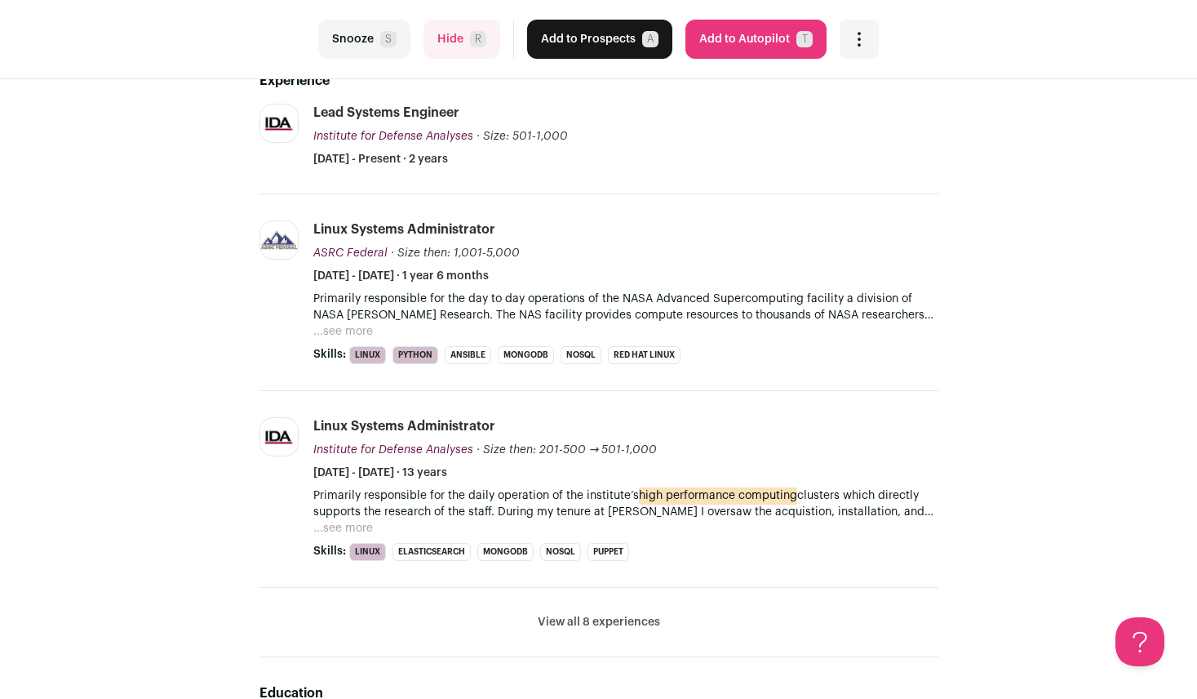
scroll to position [408, 0]
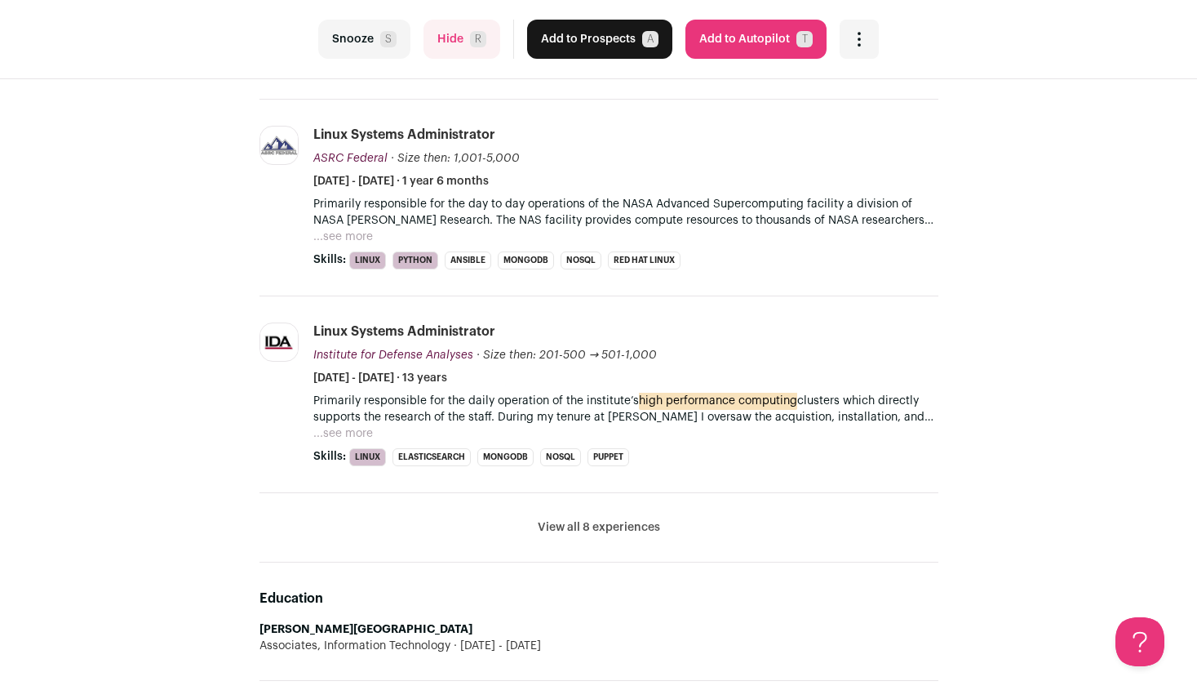
click at [335, 425] on button "...see more" at bounding box center [343, 433] width 60 height 16
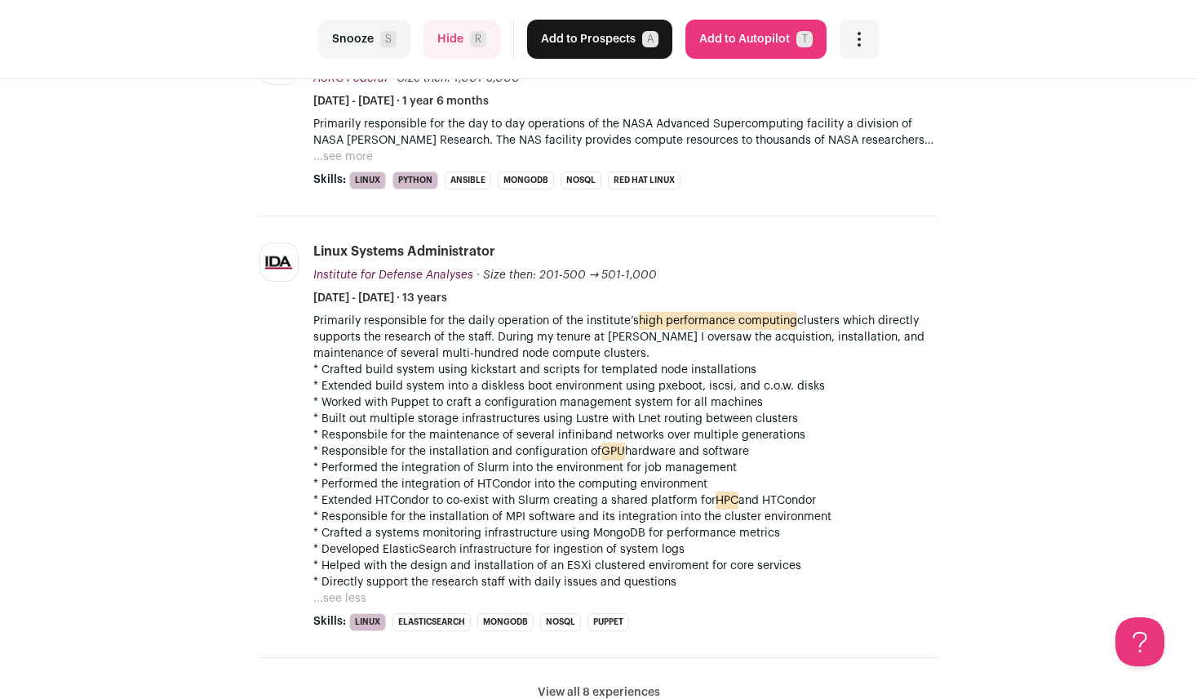
scroll to position [490, 0]
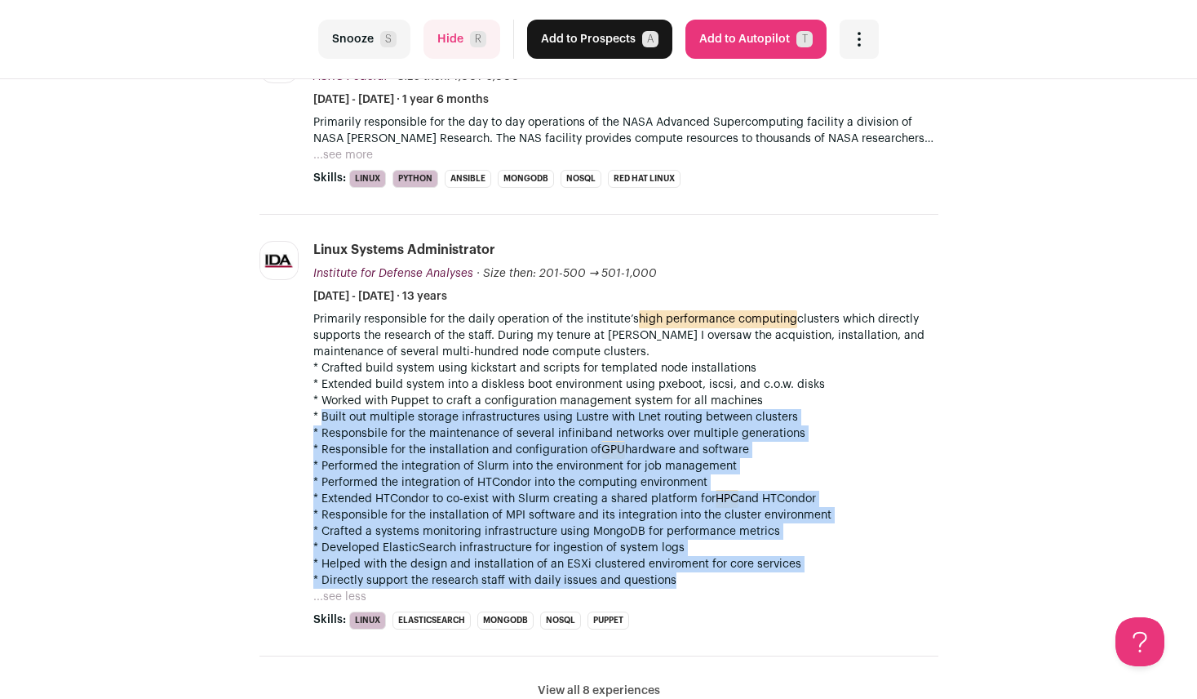
drag, startPoint x: 322, startPoint y: 423, endPoint x: 772, endPoint y: 587, distance: 478.6
click at [772, 587] on div "Primarily responsible for the daily operation of the institute’s high performan…" at bounding box center [625, 449] width 625 height 277
drag, startPoint x: 772, startPoint y: 587, endPoint x: 758, endPoint y: 579, distance: 15.7
click at [758, 579] on p "* Directly support the research staff with daily issues and questions" at bounding box center [625, 580] width 625 height 16
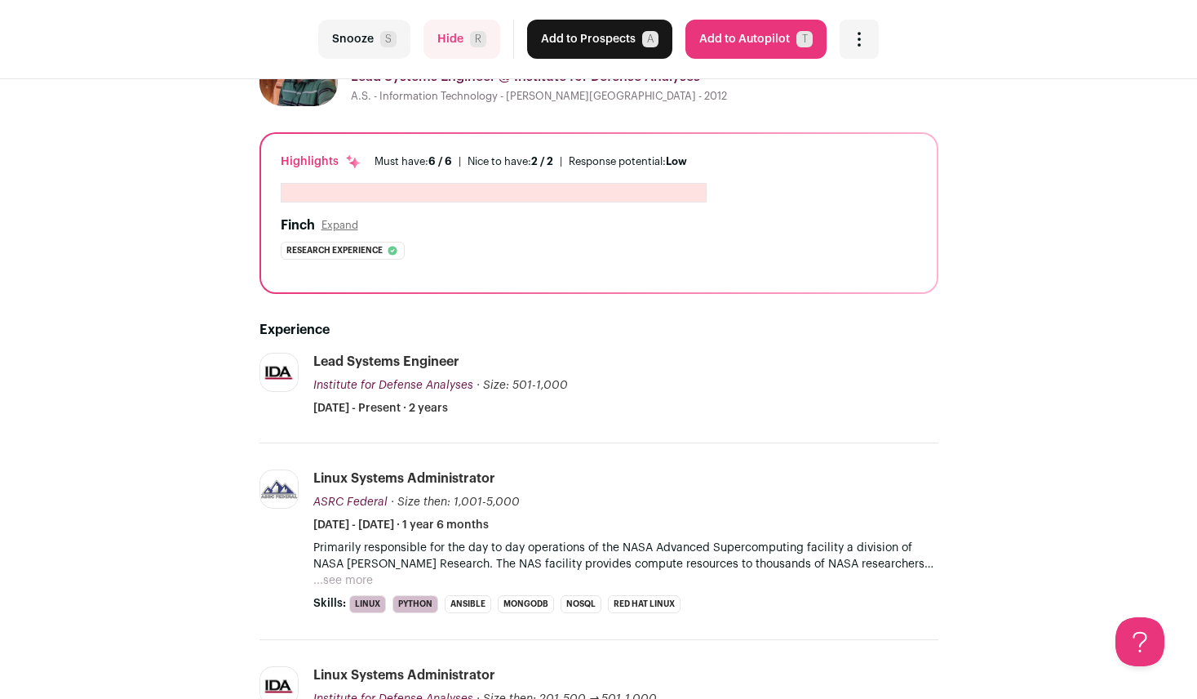
scroll to position [0, 0]
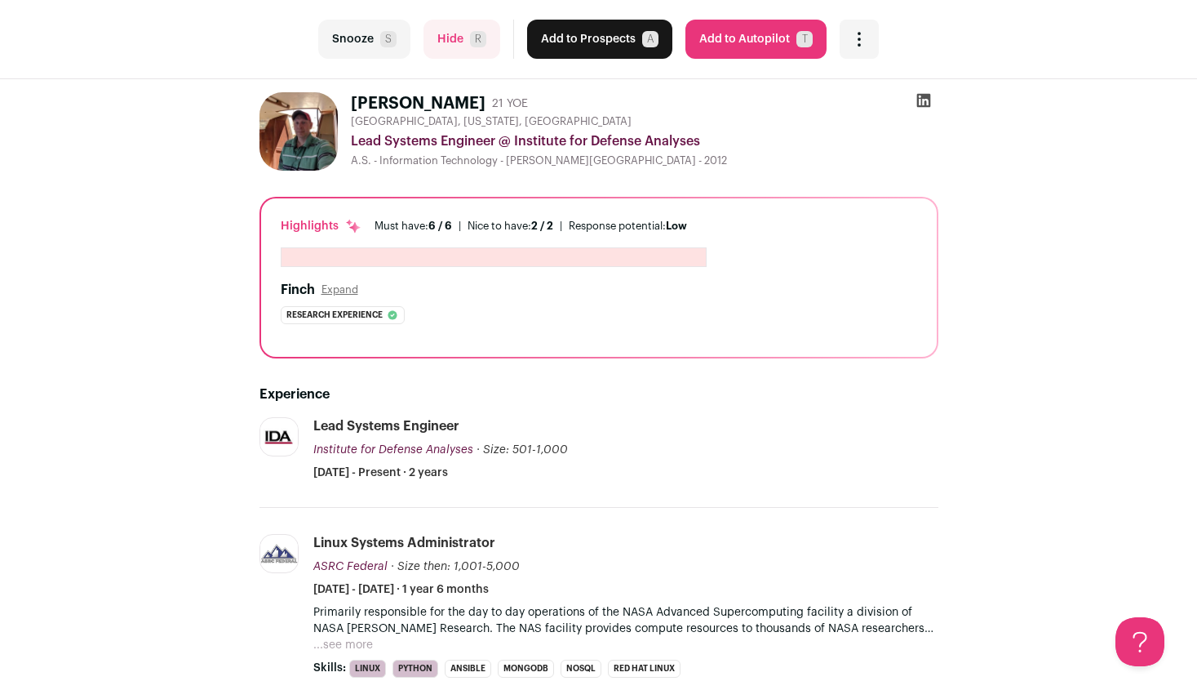
click at [700, 477] on div "Lead Systems Engineer Institute for Defense Analyses Institute for Defense Anal…" at bounding box center [625, 449] width 625 height 64
click at [582, 49] on button "Add to Prospects A" at bounding box center [599, 39] width 145 height 39
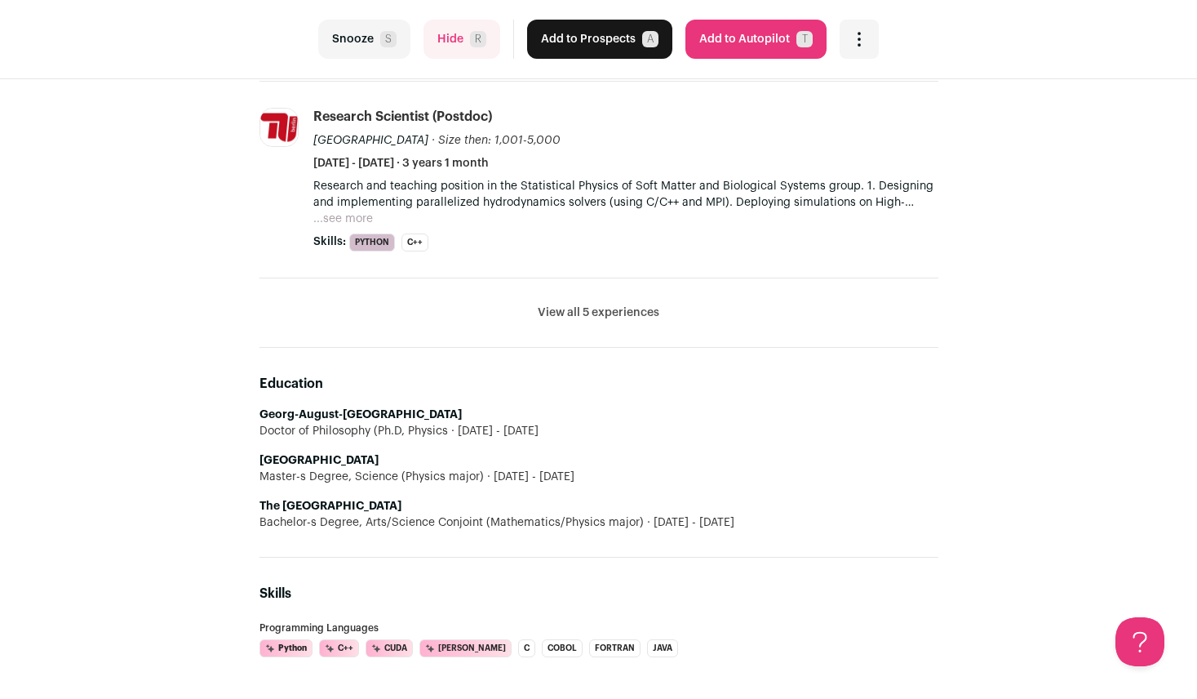
scroll to position [1008, 0]
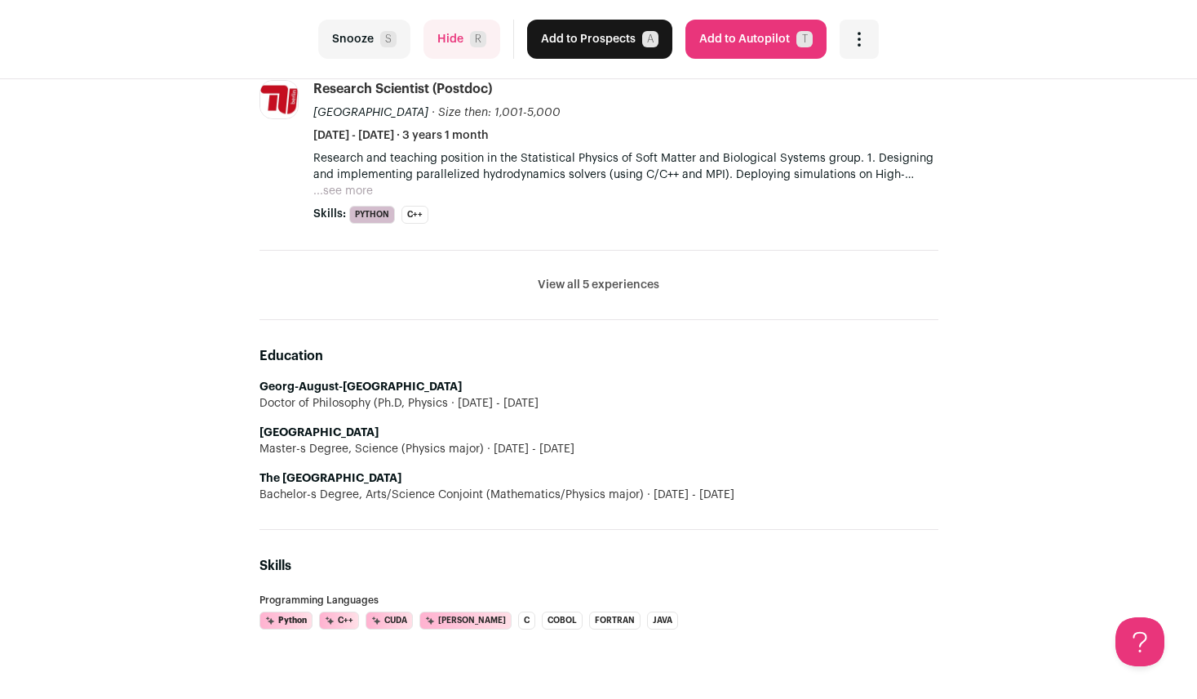
click at [469, 40] on button "Hide R" at bounding box center [462, 39] width 77 height 39
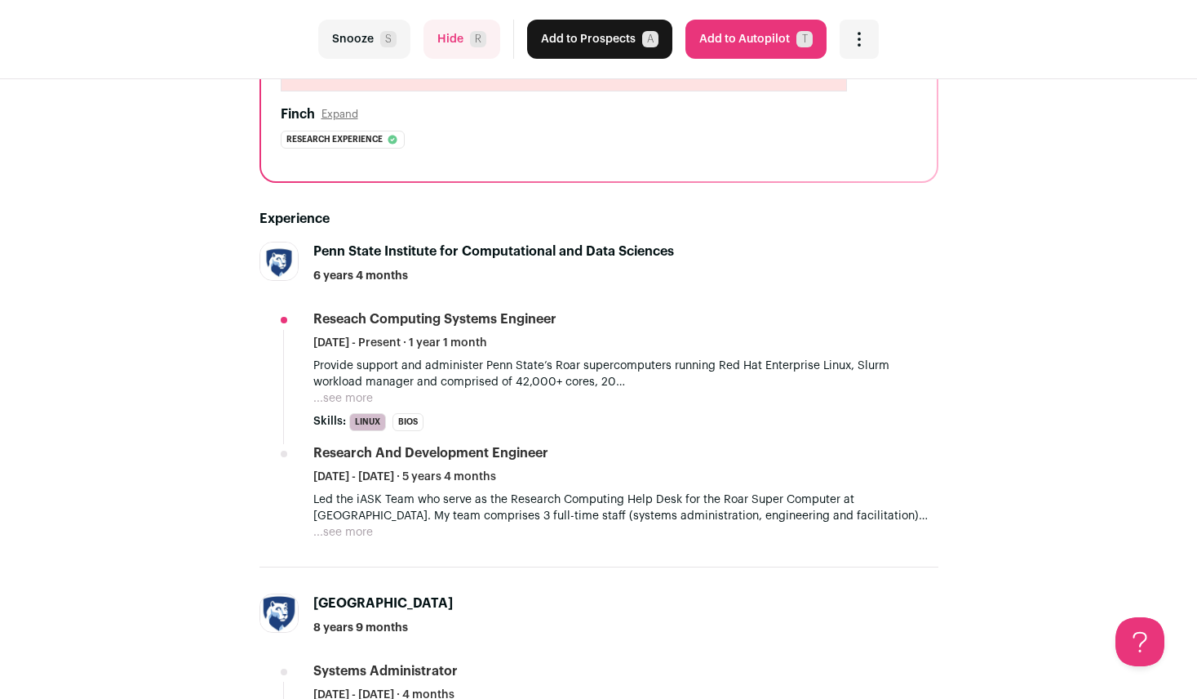
scroll to position [219, 0]
click at [339, 401] on button "...see more" at bounding box center [343, 397] width 60 height 16
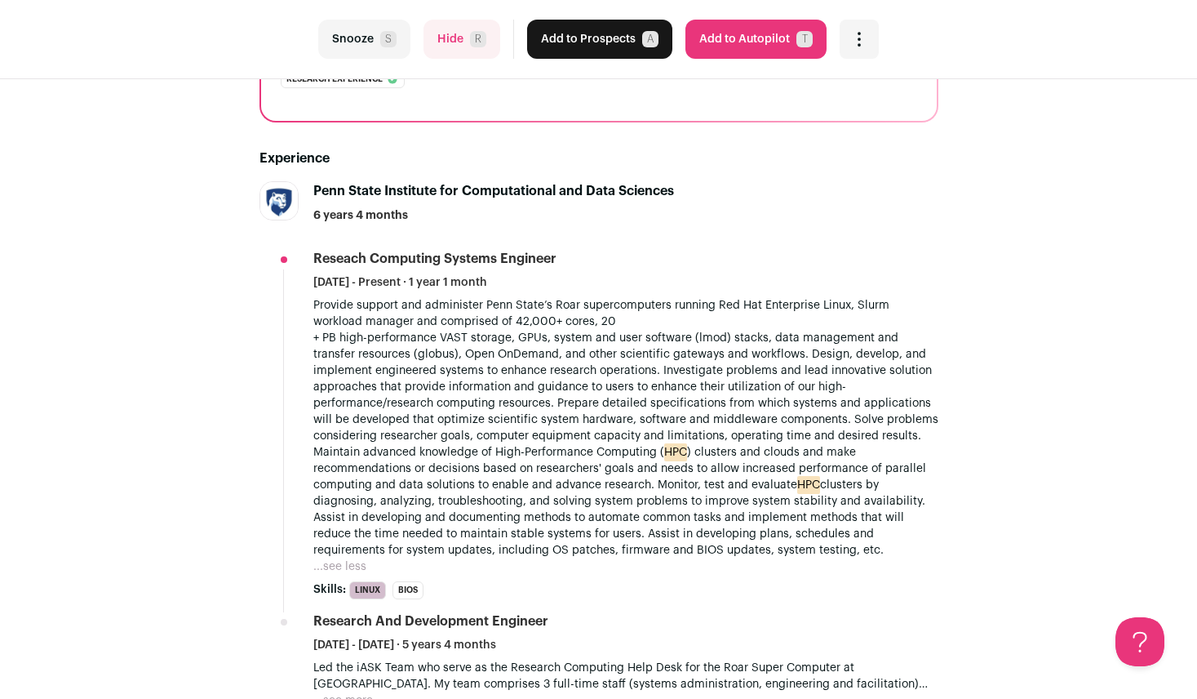
scroll to position [627, 0]
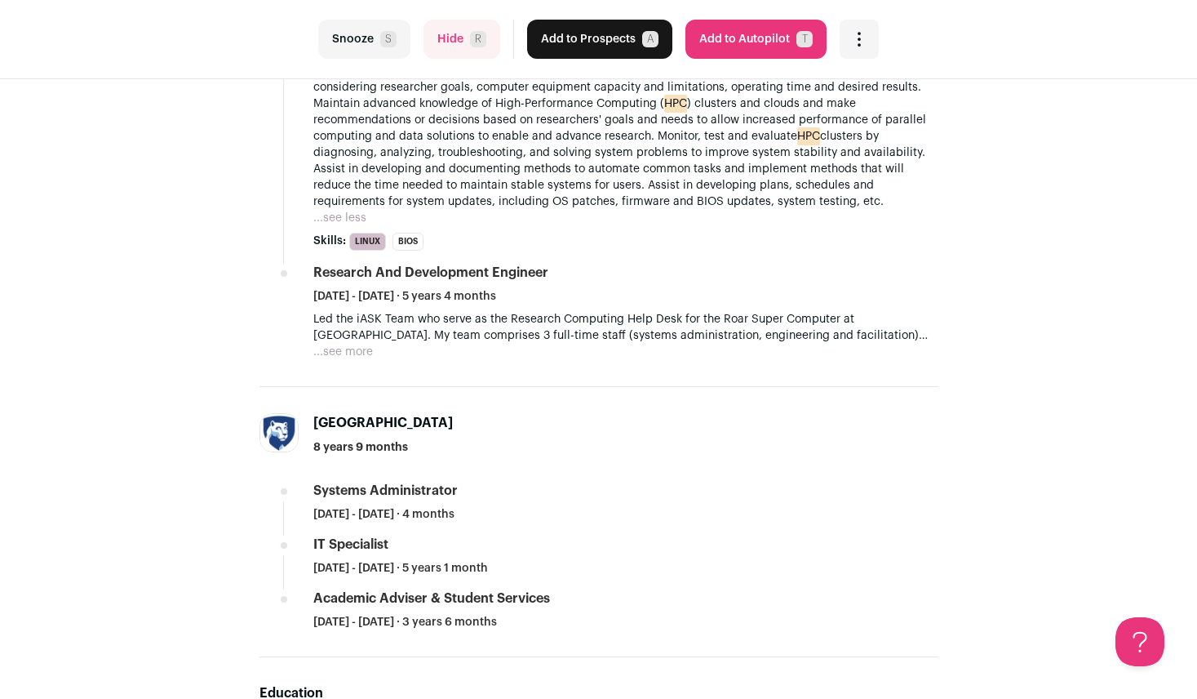
click at [343, 353] on button "...see more" at bounding box center [343, 352] width 60 height 16
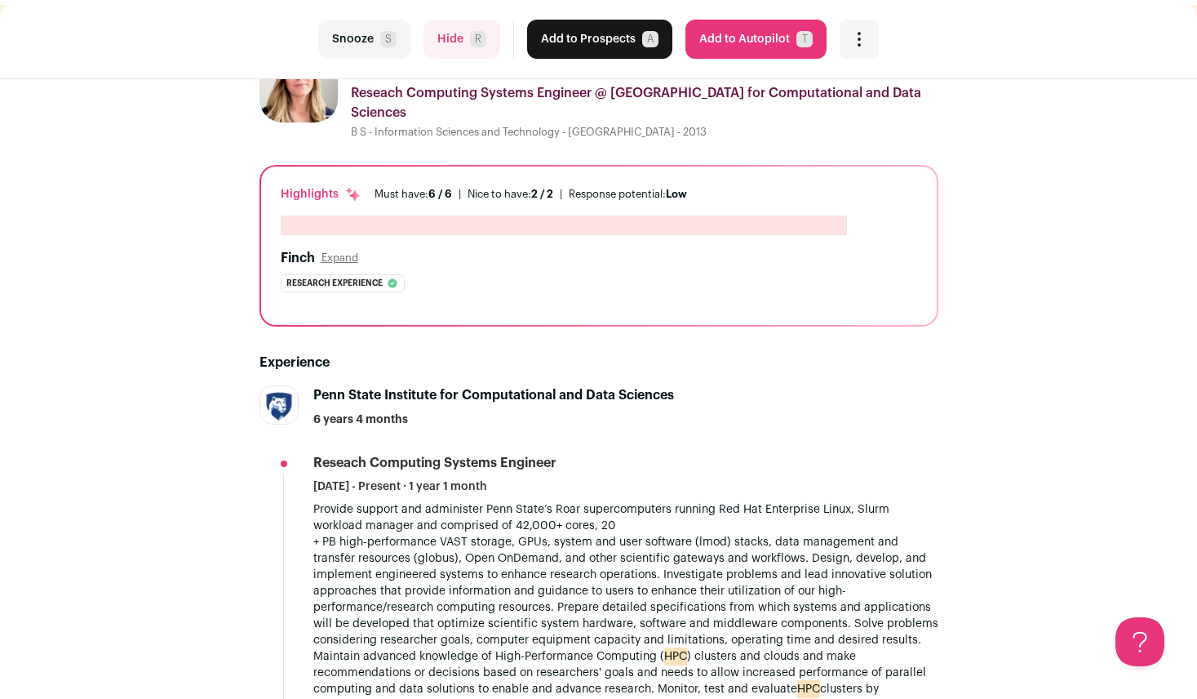
scroll to position [0, 0]
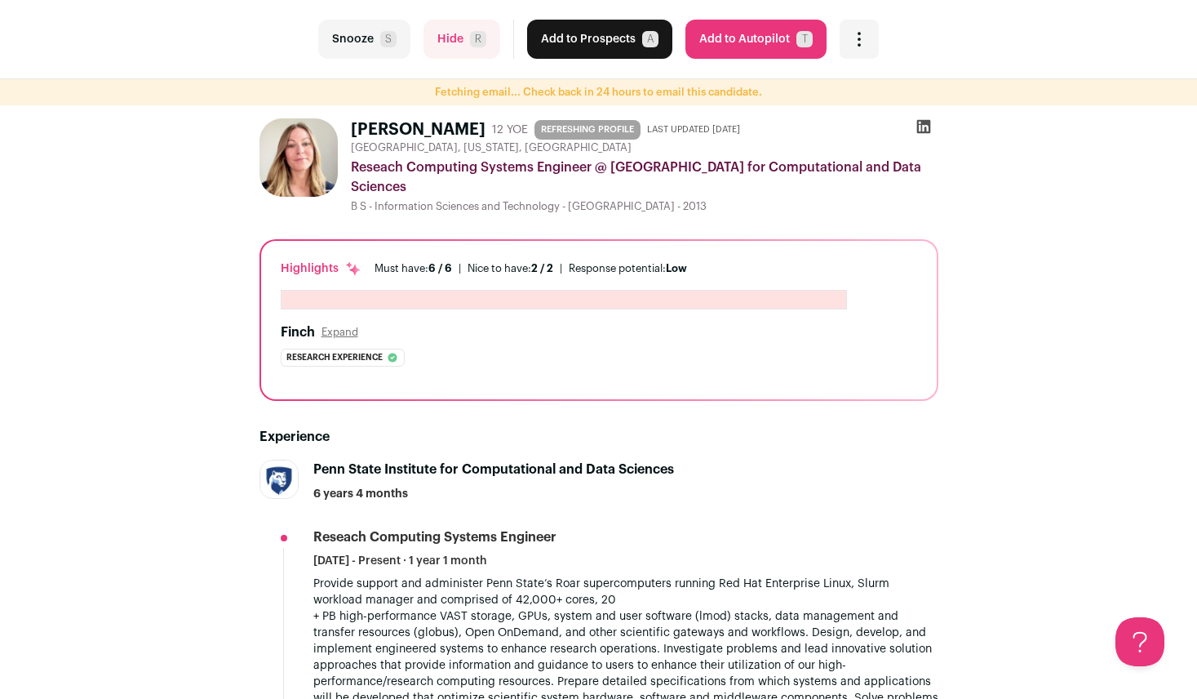
click at [602, 44] on button "Add to Prospects A" at bounding box center [599, 39] width 145 height 39
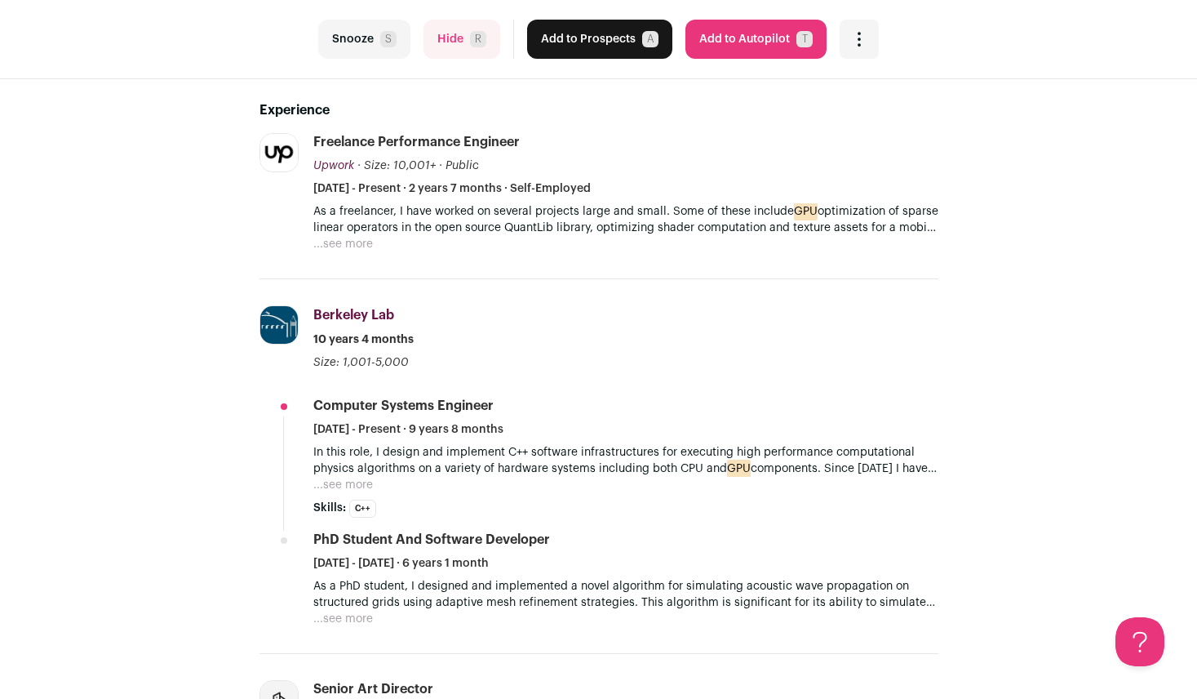
scroll to position [348, 0]
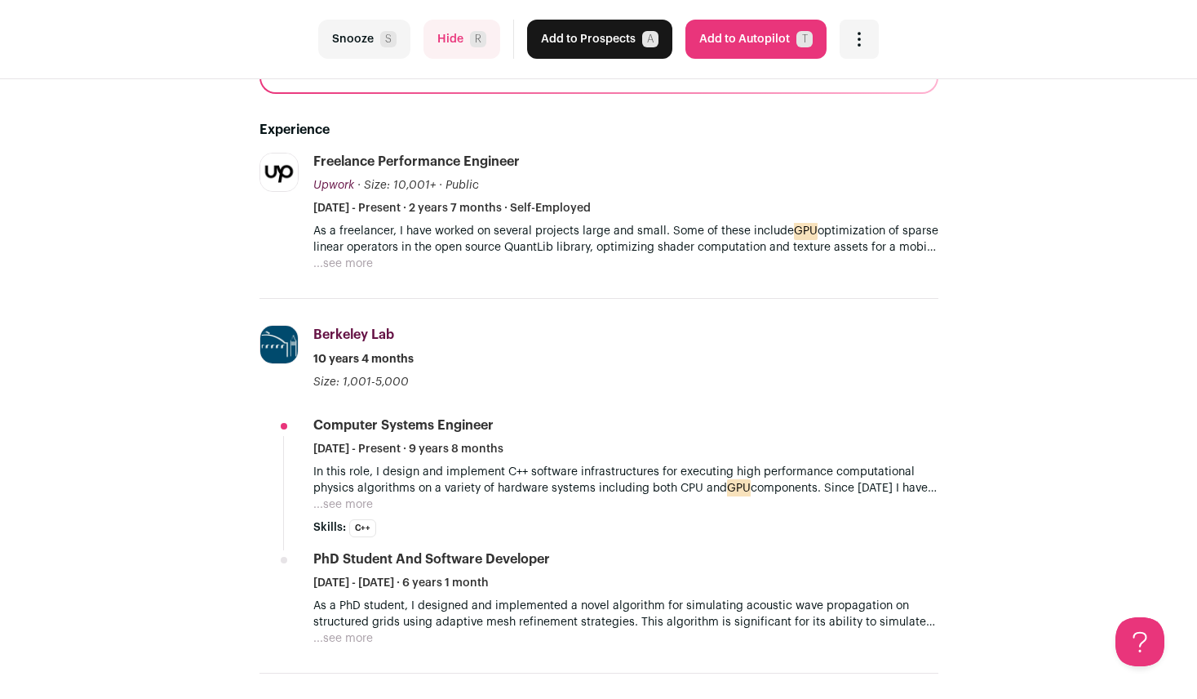
click at [348, 457] on li "Computer Systems Engineer [DATE] - Present · 9 years 8 months In this role, I d…" at bounding box center [625, 476] width 625 height 121
click at [348, 468] on p "In this role, I design and implement C++ software infrastructures for executing…" at bounding box center [625, 479] width 625 height 33
click at [347, 272] on li "Upwork [DOMAIN_NAME] Add to company list Public / Private Public Company size 1…" at bounding box center [598, 226] width 679 height 146
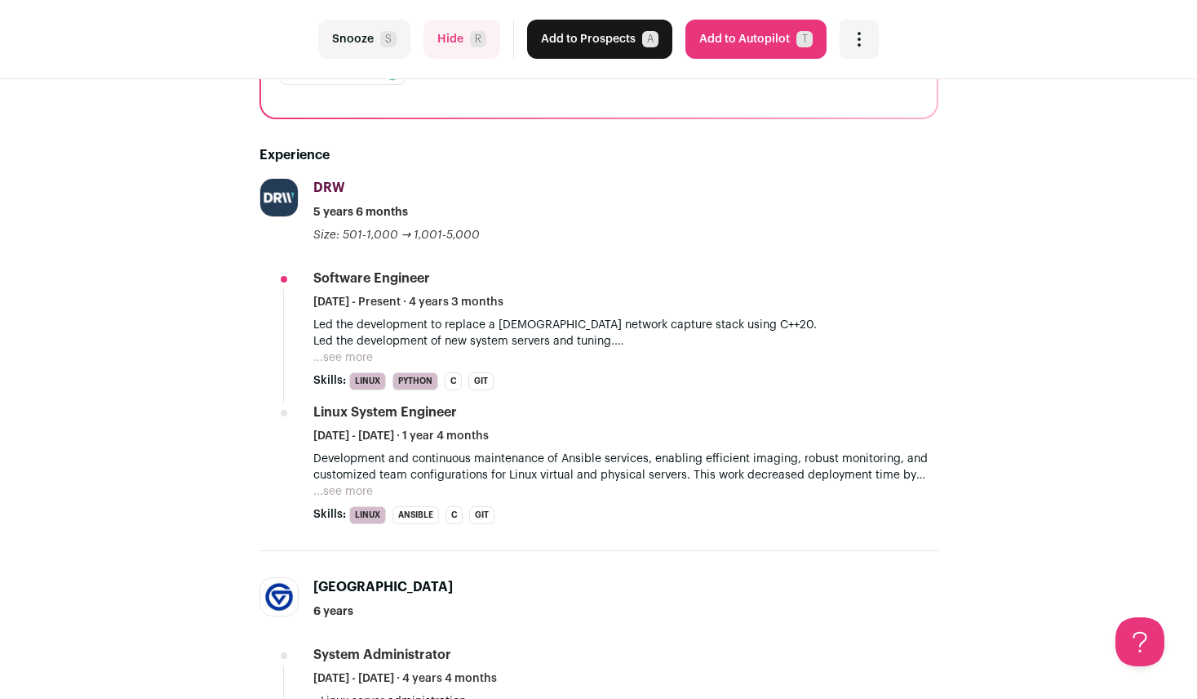
scroll to position [326, 0]
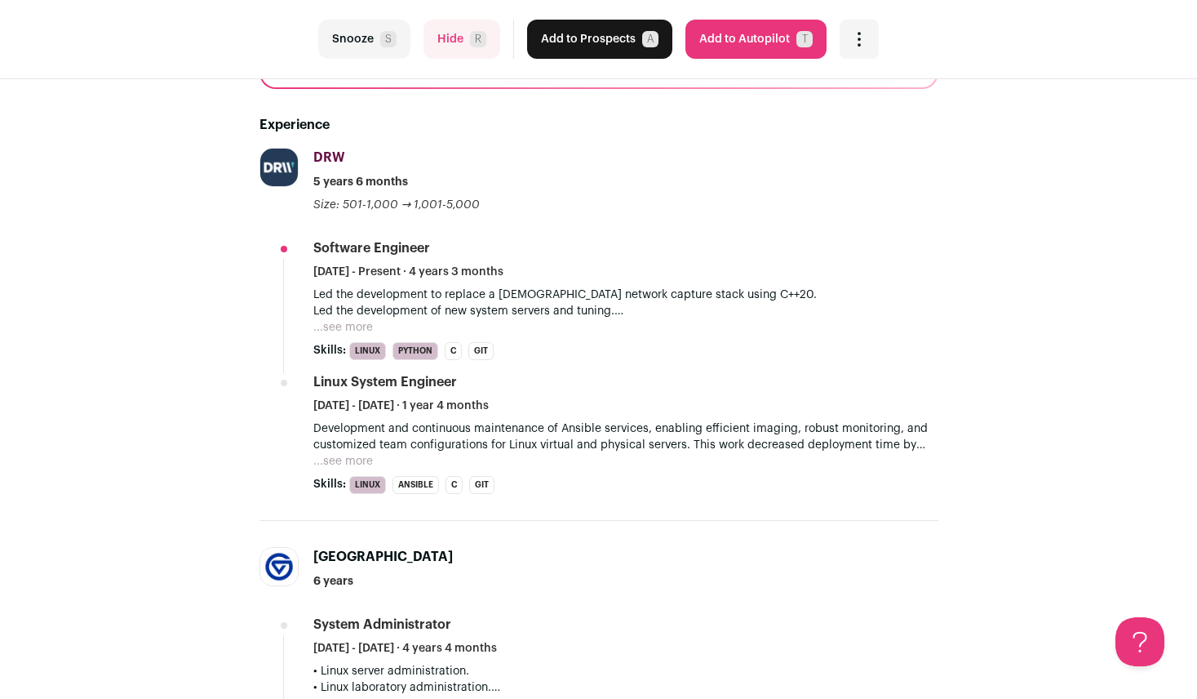
click at [360, 326] on button "...see more" at bounding box center [343, 327] width 60 height 16
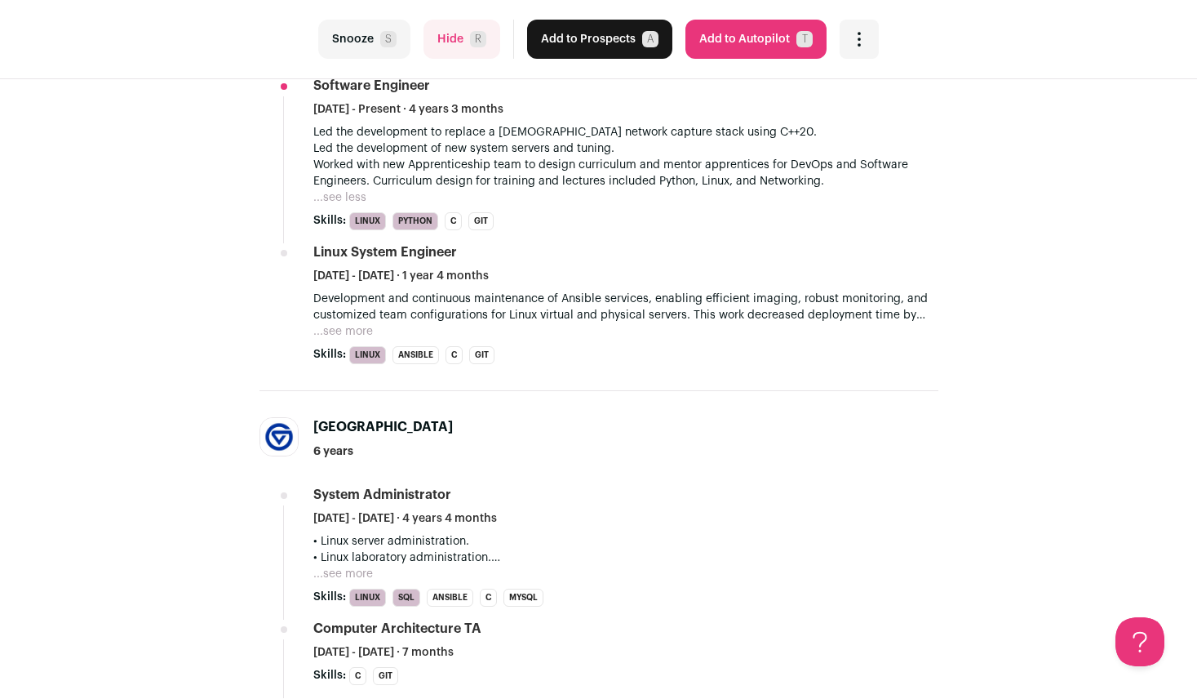
scroll to position [490, 0]
click at [343, 332] on button "...see more" at bounding box center [343, 330] width 60 height 16
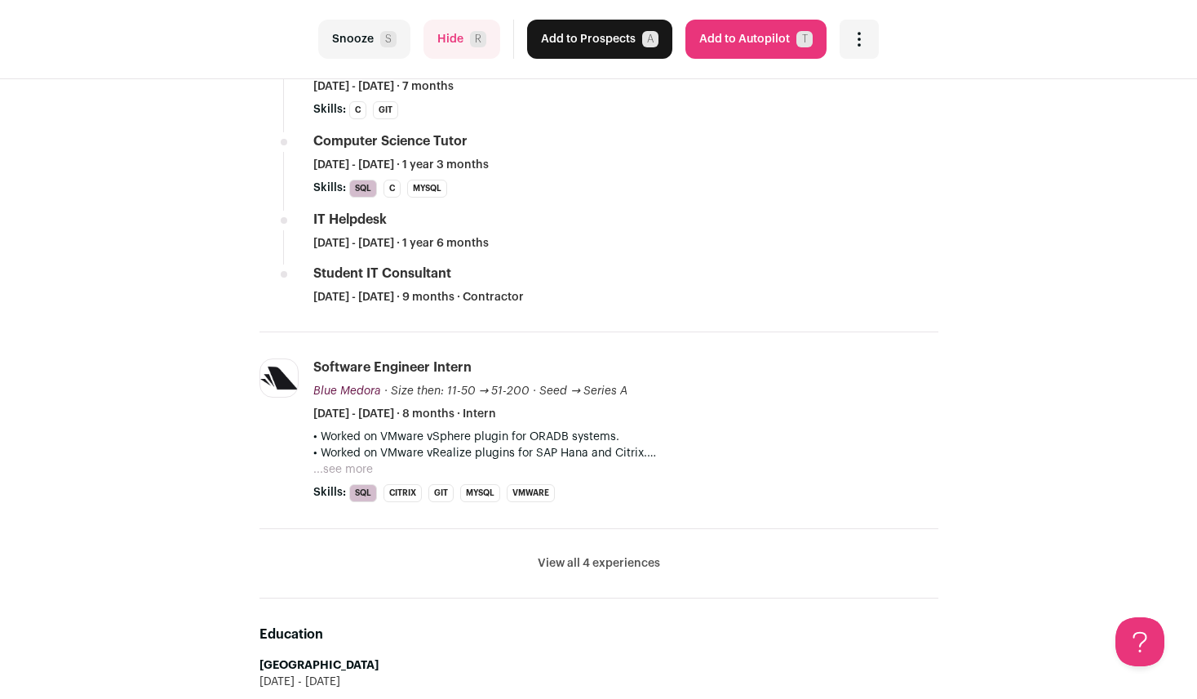
scroll to position [898, 0]
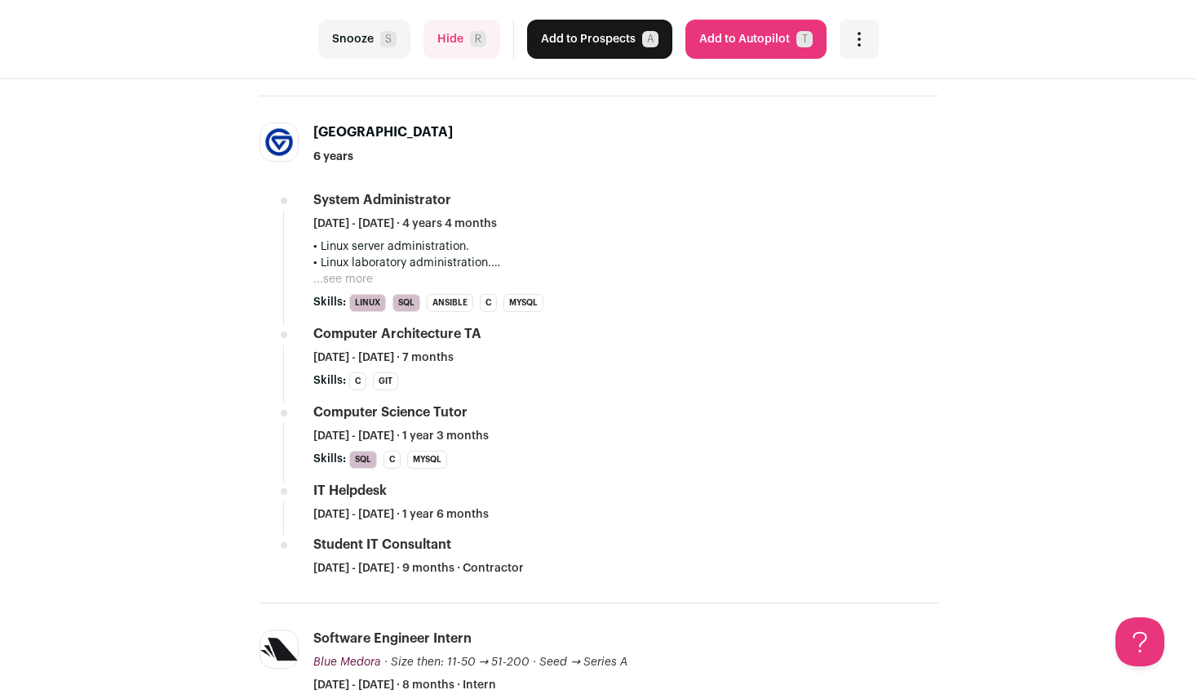
click at [350, 281] on button "...see more" at bounding box center [343, 279] width 60 height 16
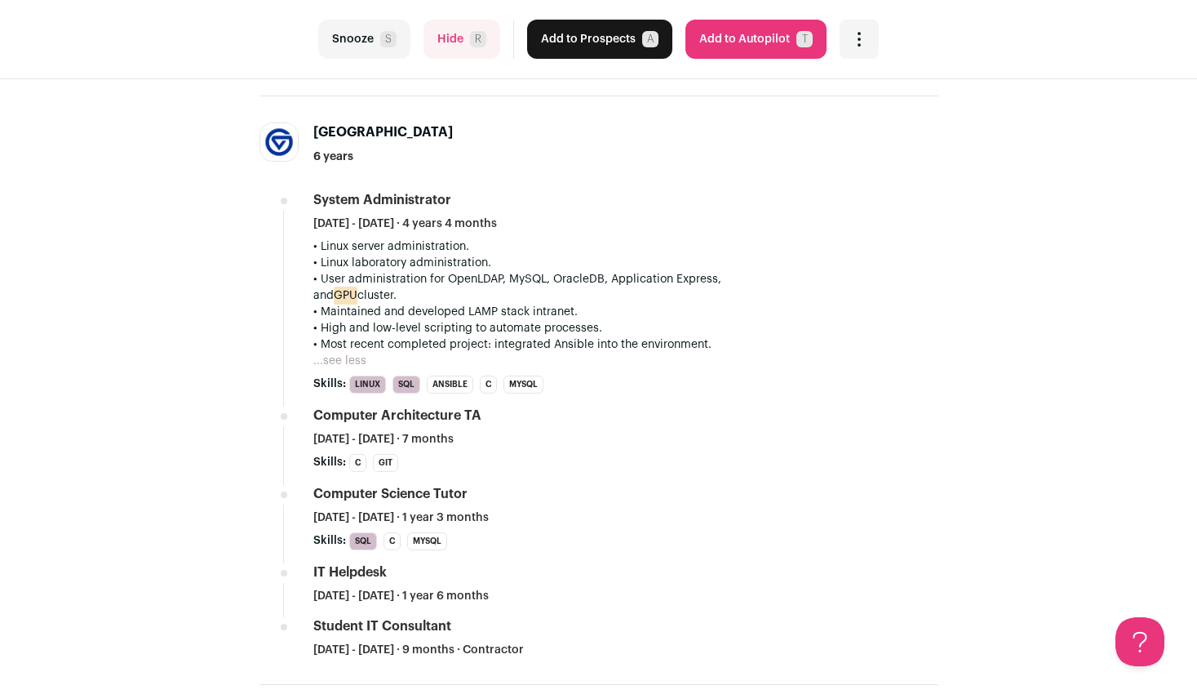
scroll to position [490, 0]
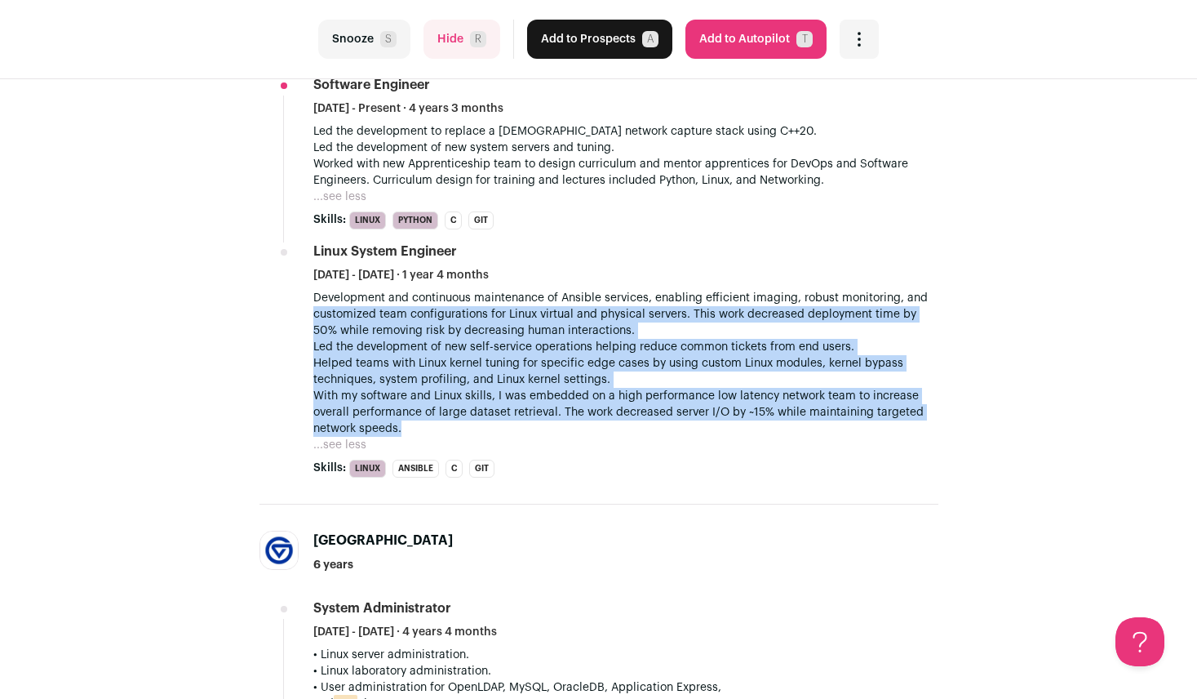
drag, startPoint x: 462, startPoint y: 438, endPoint x: 308, endPoint y: 314, distance: 197.3
click at [308, 314] on li "DRW [DOMAIN_NAME] Add to company list Public / Private Private Valuation Unknow…" at bounding box center [598, 244] width 679 height 520
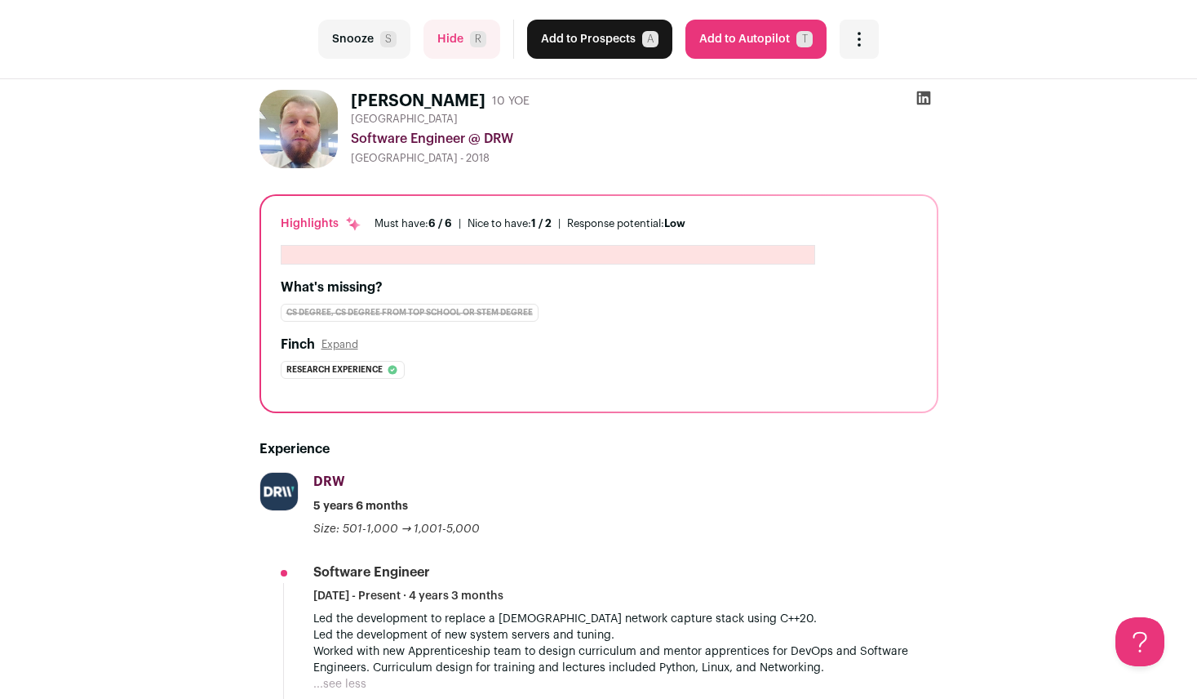
scroll to position [0, 0]
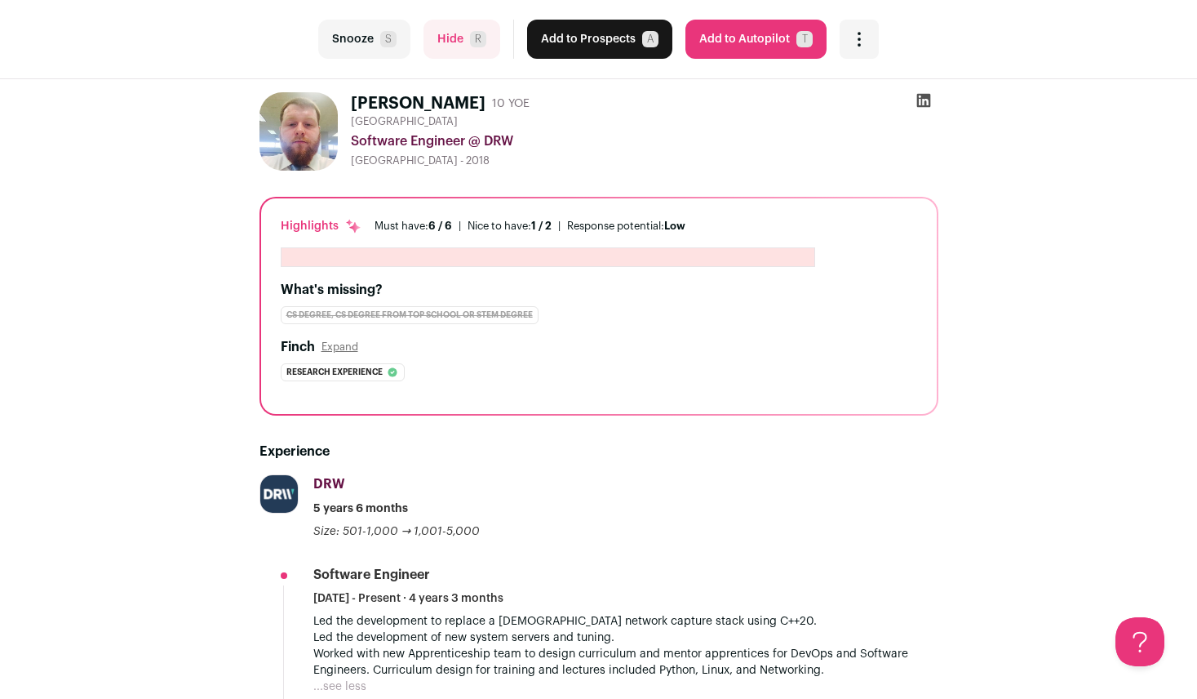
click at [543, 48] on button "Add to Prospects A" at bounding box center [599, 39] width 145 height 39
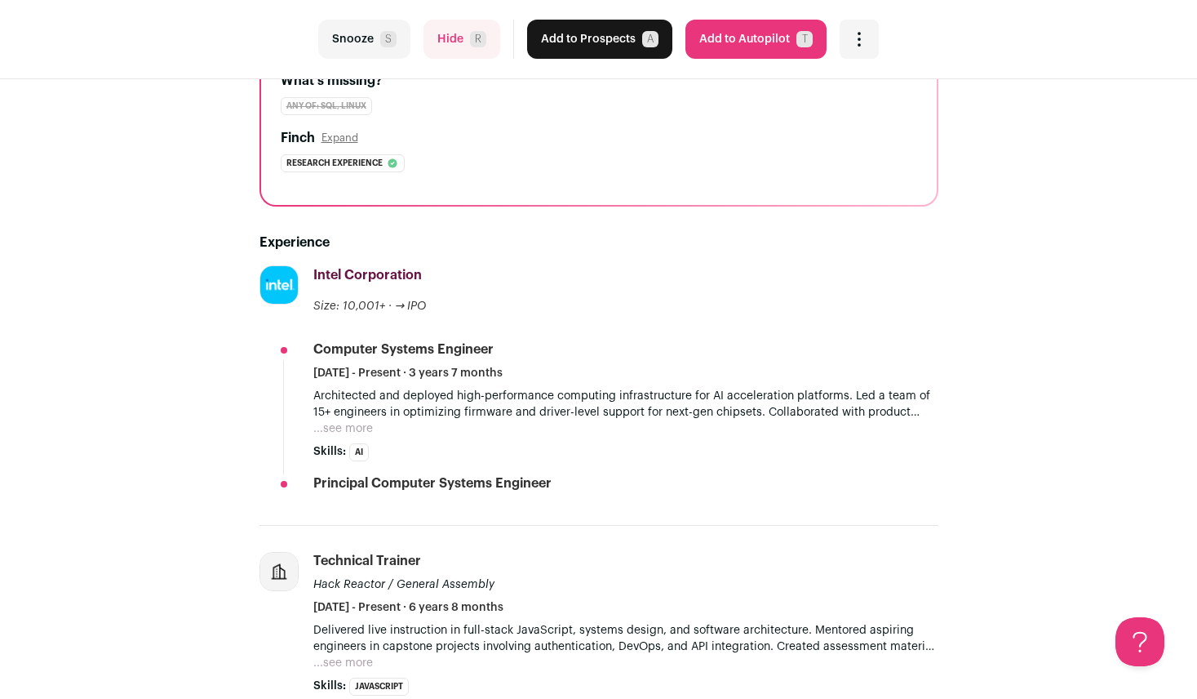
scroll to position [245, 0]
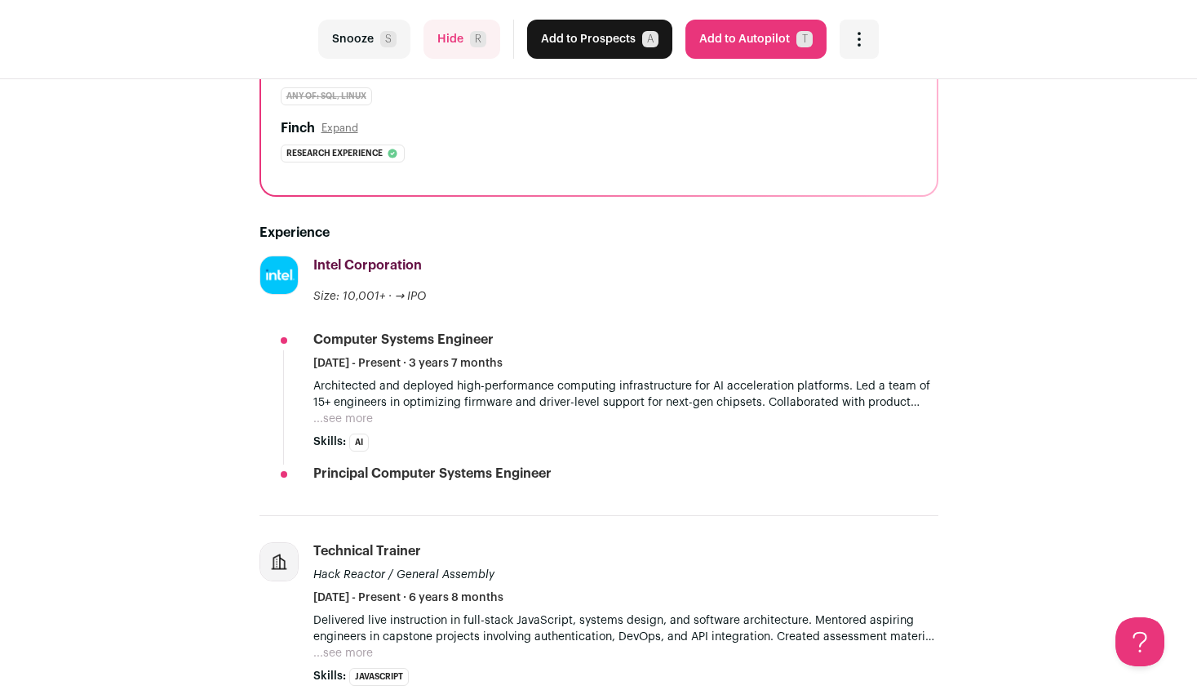
click at [460, 19] on div "last Snooze S Hide R Add to Prospects A Are you sure? [PERSON_NAME] is already …" at bounding box center [598, 39] width 1197 height 79
drag, startPoint x: 460, startPoint y: 19, endPoint x: 449, endPoint y: 47, distance: 30.8
click at [449, 47] on button "Hide R" at bounding box center [462, 39] width 77 height 39
click at [449, 47] on form "Hide R" at bounding box center [462, 39] width 77 height 39
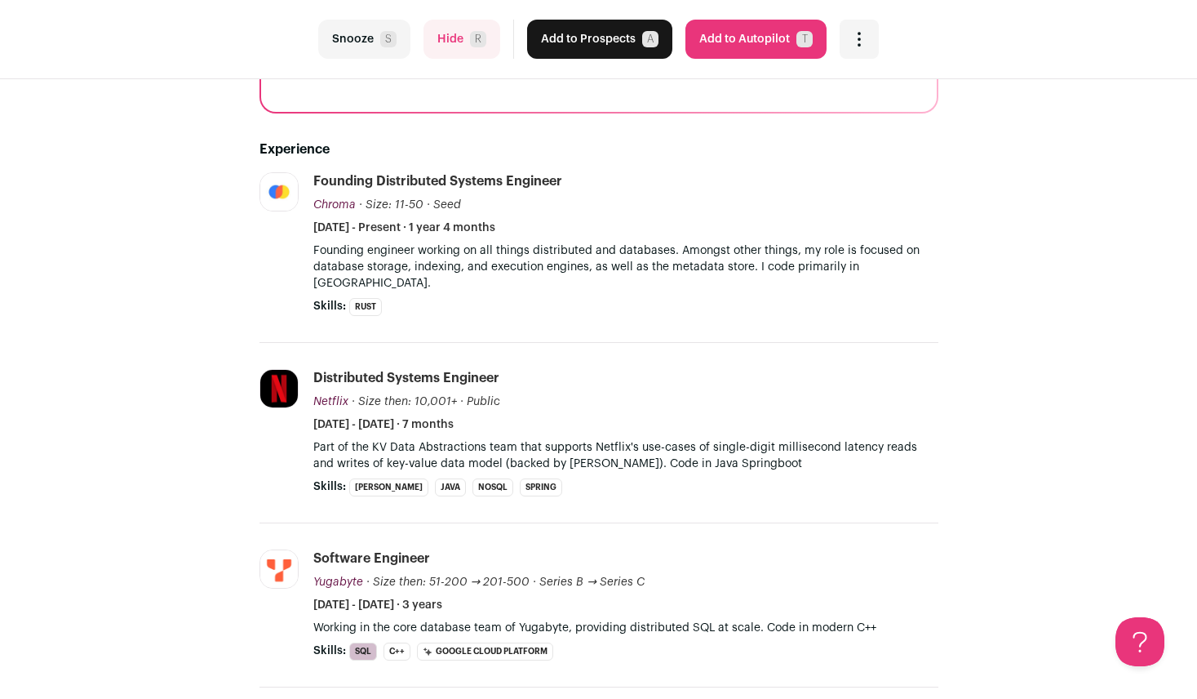
click at [449, 47] on button "Hide R" at bounding box center [462, 39] width 77 height 39
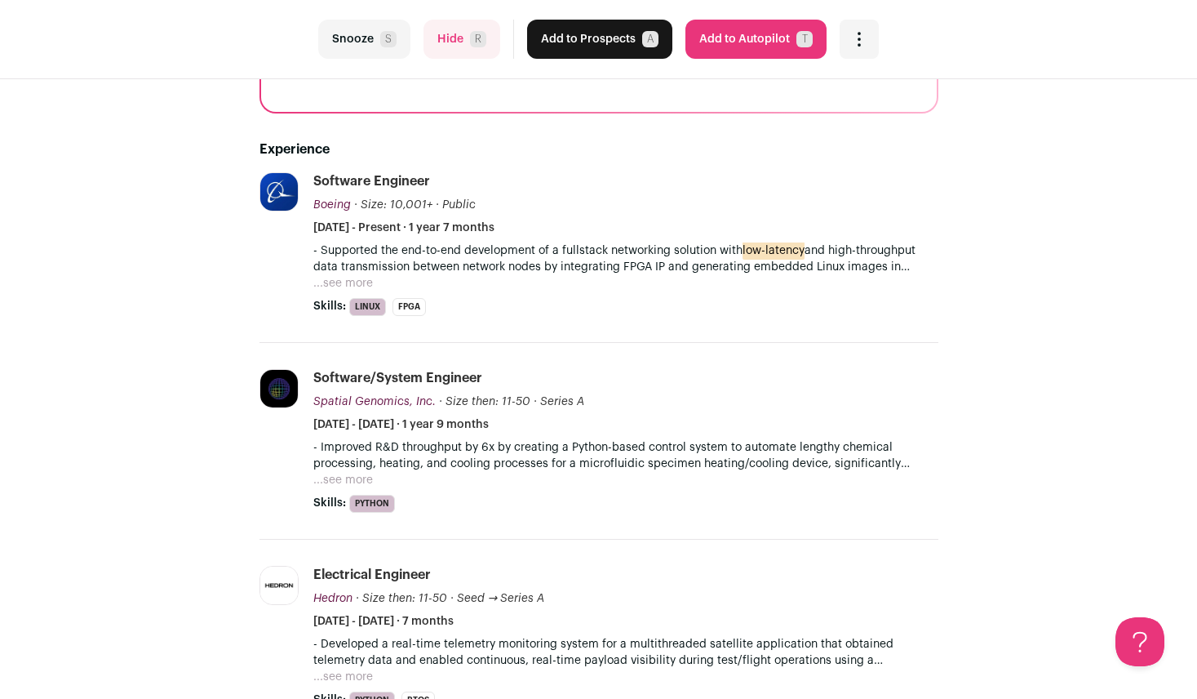
click at [449, 47] on button "Hide R" at bounding box center [462, 39] width 77 height 39
